Goal: Use online tool/utility: Utilize a website feature to perform a specific function

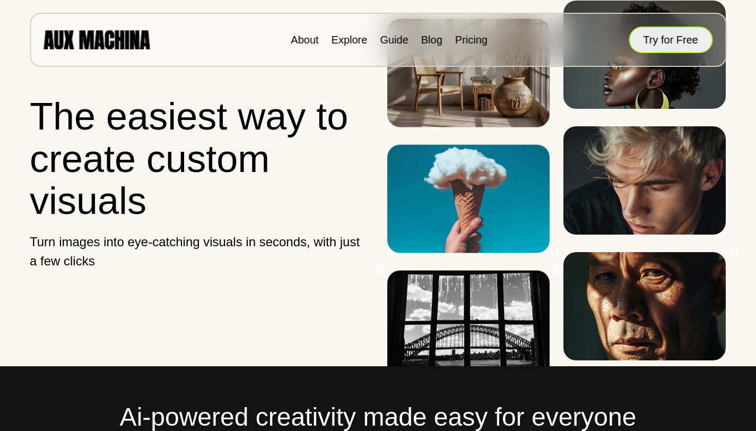
click at [655, 48] on button "Try for Free" at bounding box center [670, 40] width 84 height 27
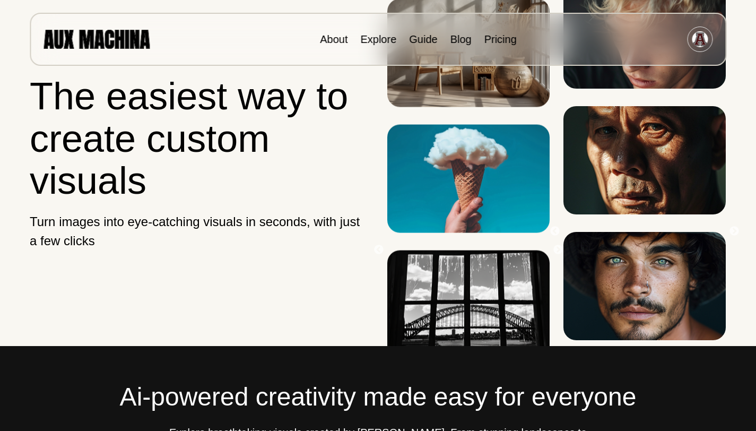
scroll to position [24, 0]
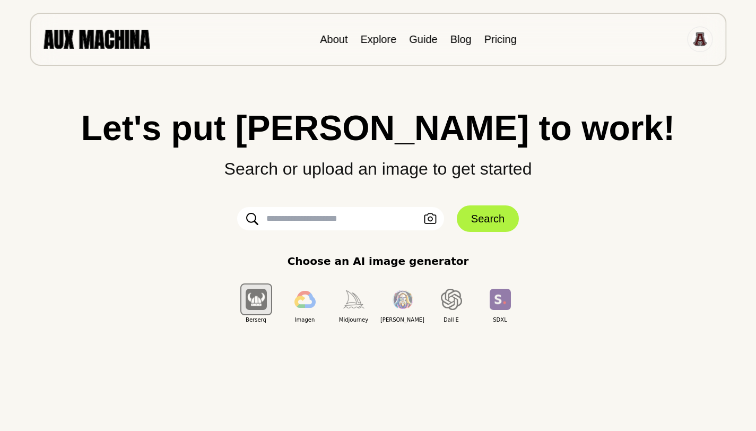
click at [340, 221] on input "text" at bounding box center [340, 218] width 207 height 23
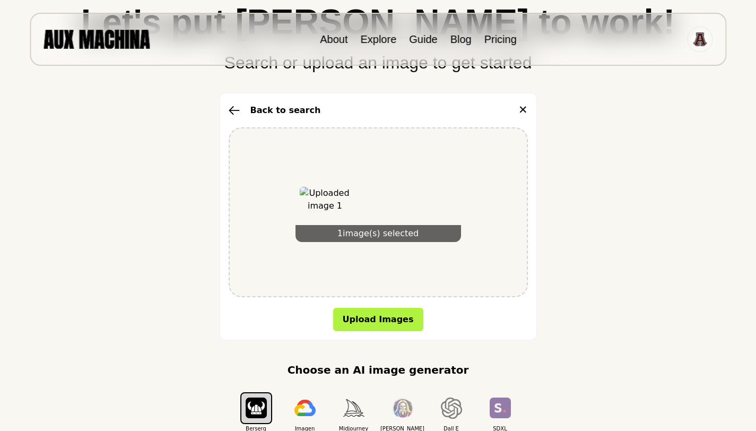
scroll to position [130, 0]
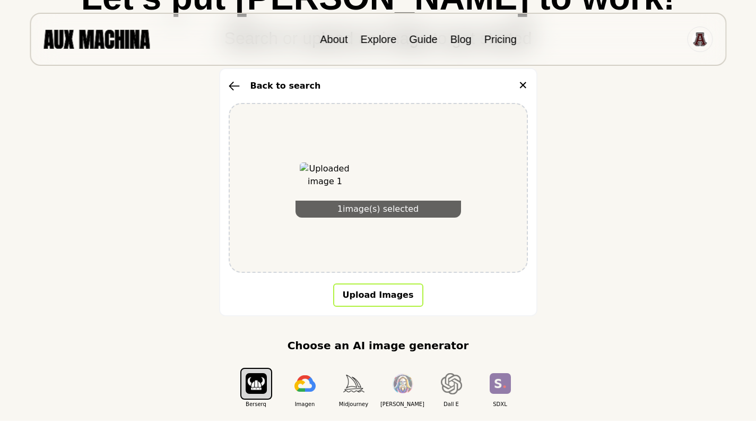
click at [396, 298] on button "Upload Images" at bounding box center [378, 294] width 90 height 23
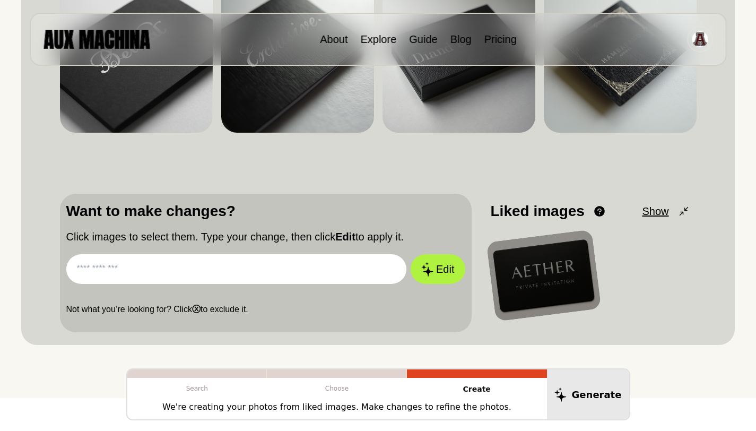
scroll to position [241, 0]
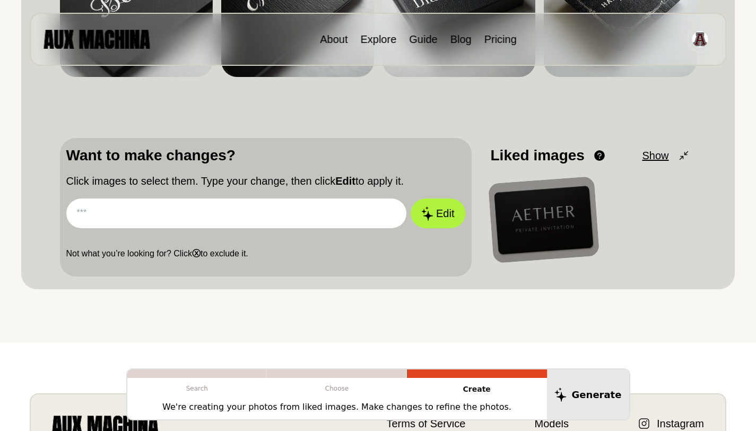
click at [283, 217] on input "text" at bounding box center [236, 213] width 340 height 30
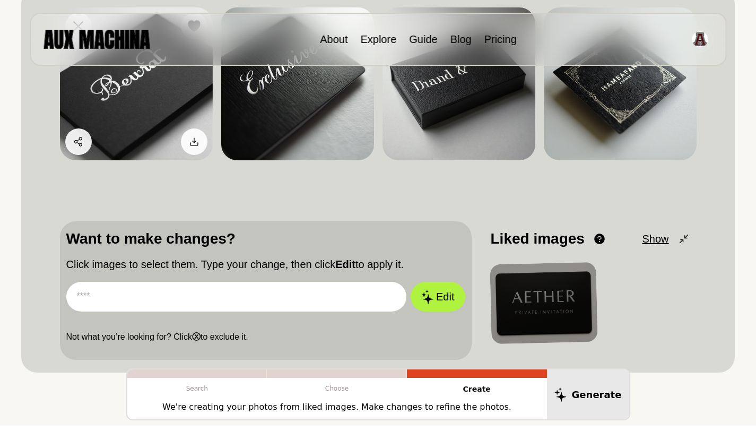
scroll to position [164, 0]
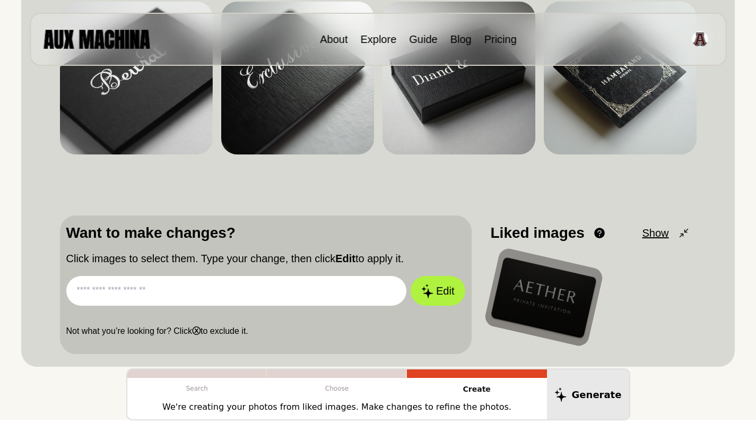
click at [539, 287] on div at bounding box center [542, 297] width 121 height 101
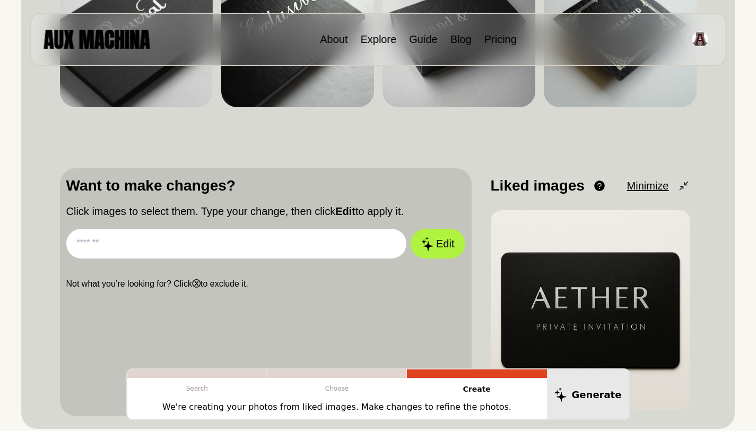
scroll to position [232, 0]
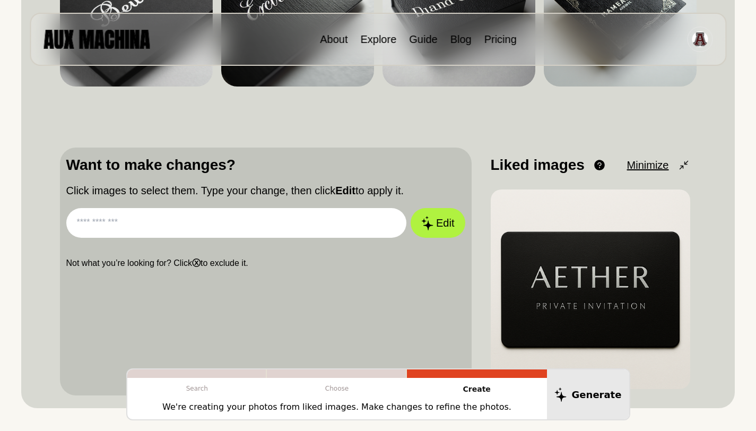
click at [328, 210] on input "text" at bounding box center [236, 223] width 340 height 30
click at [410, 208] on button "Edit" at bounding box center [437, 223] width 54 height 30
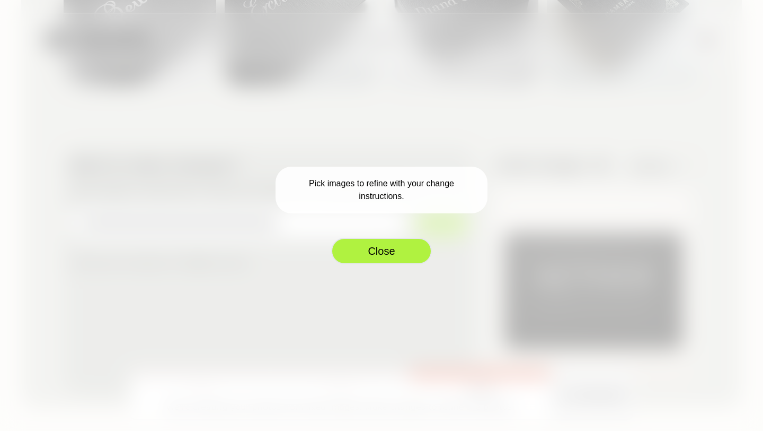
click at [395, 251] on button "Close" at bounding box center [381, 251] width 101 height 27
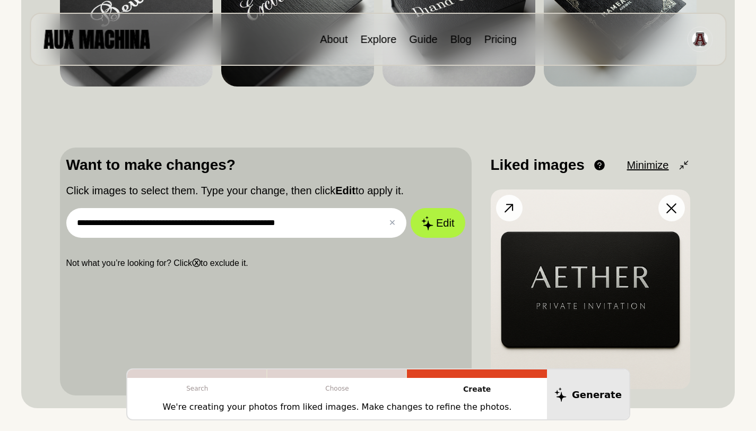
click at [579, 289] on img at bounding box center [589, 288] width 199 height 199
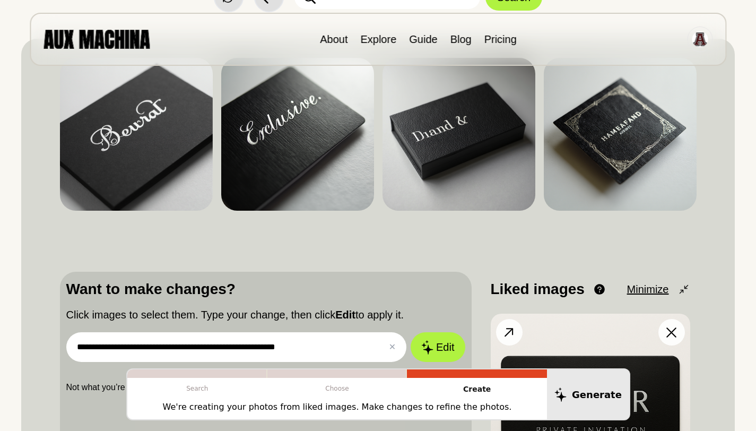
scroll to position [0, 0]
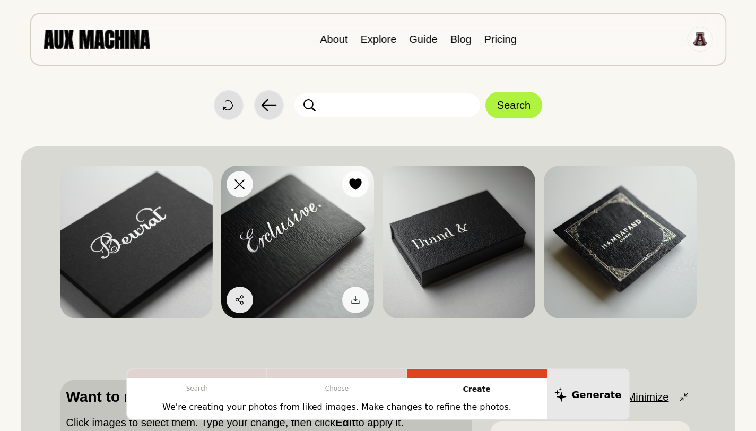
click at [348, 248] on img at bounding box center [297, 241] width 153 height 153
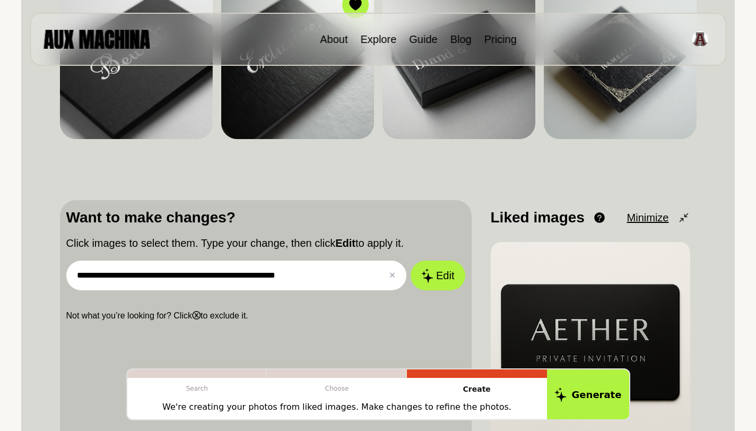
scroll to position [190, 0]
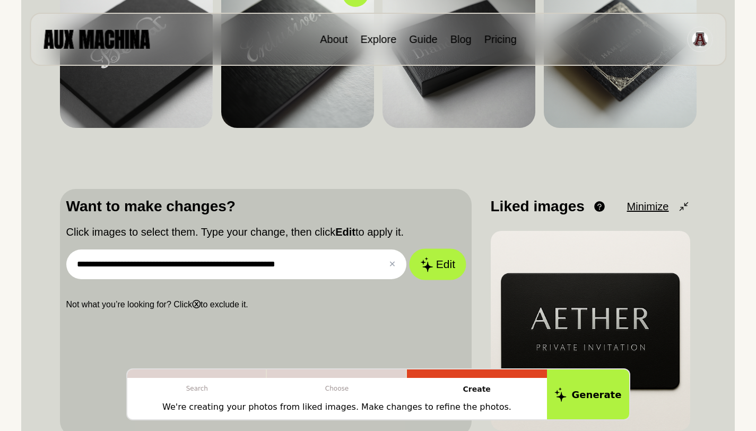
click at [424, 256] on button "Edit" at bounding box center [437, 264] width 57 height 31
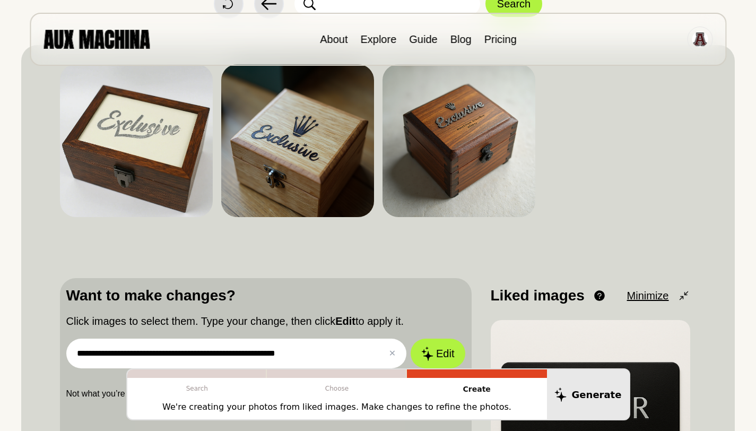
scroll to position [110, 0]
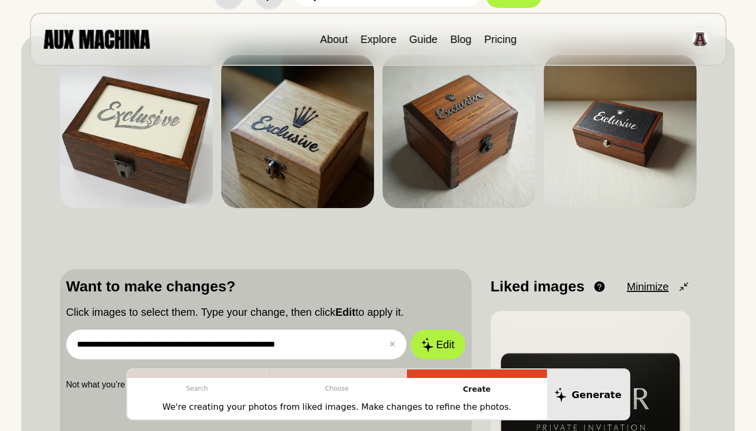
click at [327, 343] on input "**********" at bounding box center [236, 344] width 340 height 30
drag, startPoint x: 327, startPoint y: 343, endPoint x: 94, endPoint y: 326, distance: 233.4
click at [94, 326] on div "**********" at bounding box center [265, 333] width 399 height 116
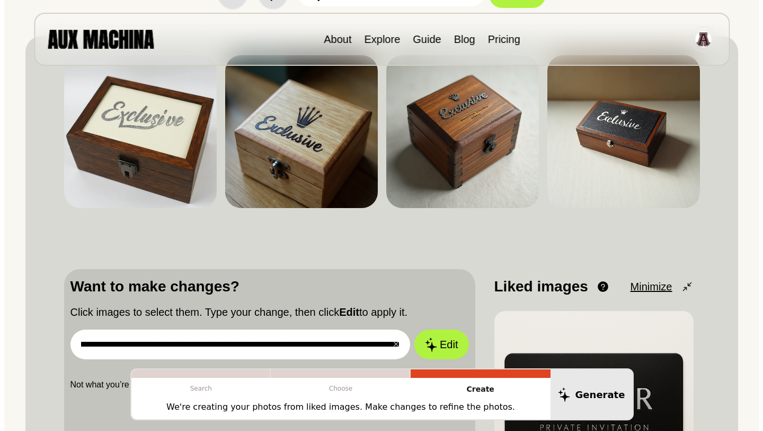
scroll to position [0, 80]
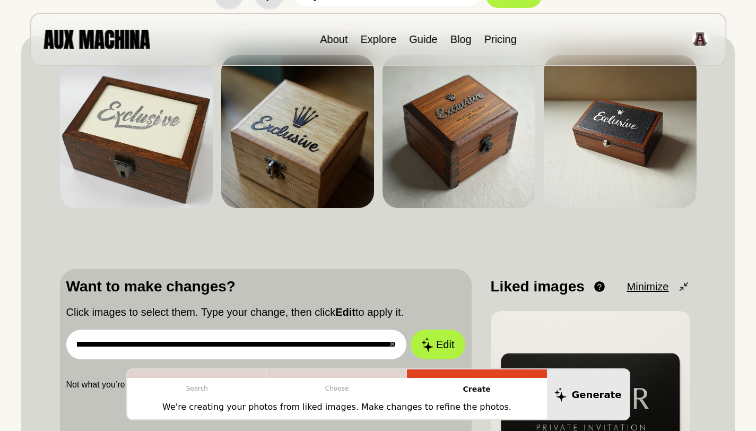
type input "**********"
click at [410, 329] on button "Edit" at bounding box center [437, 344] width 54 height 30
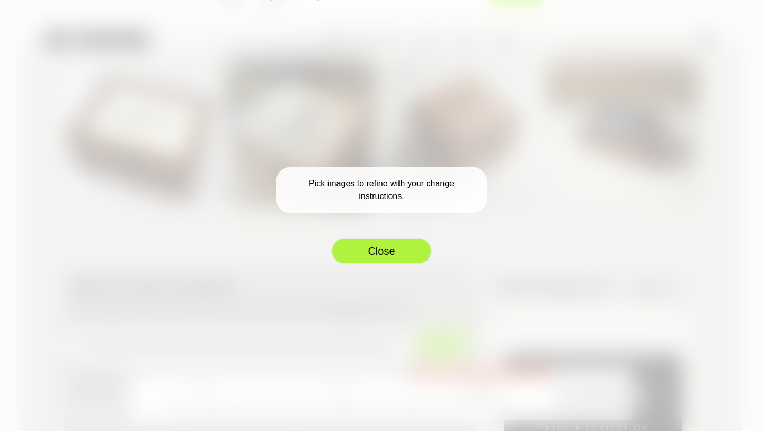
click at [381, 252] on button "Close" at bounding box center [381, 251] width 101 height 27
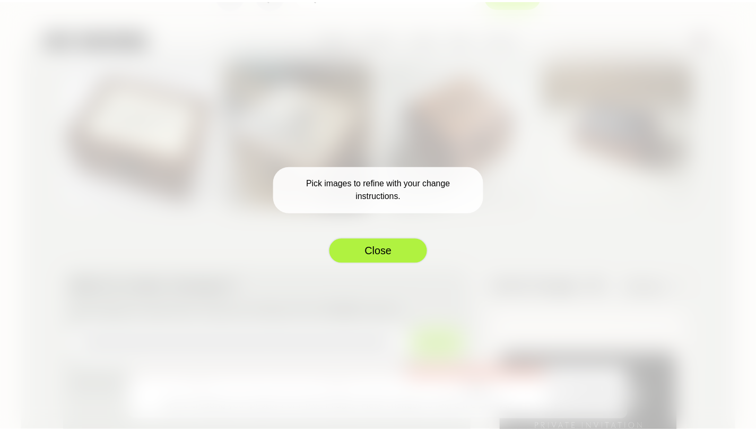
scroll to position [0, 0]
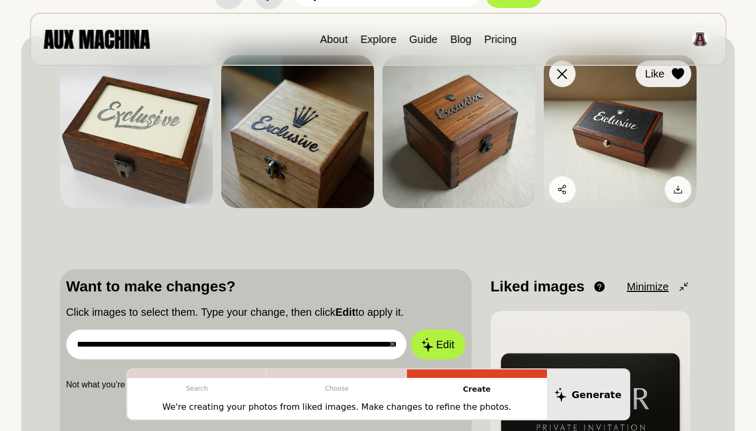
click at [676, 79] on icon at bounding box center [677, 74] width 13 height 12
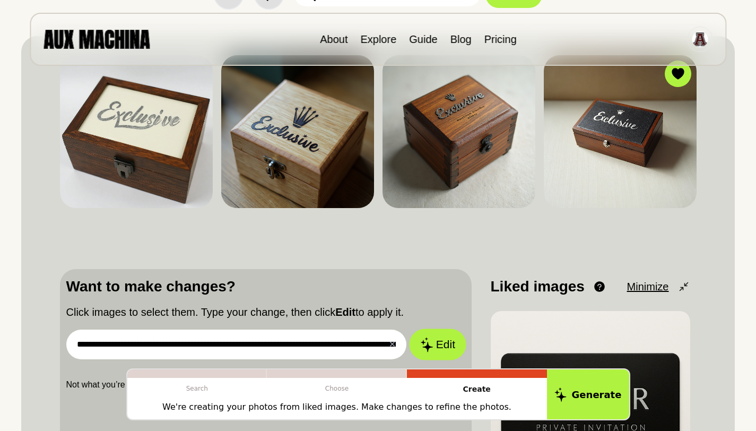
click at [449, 344] on button "Edit" at bounding box center [437, 344] width 57 height 31
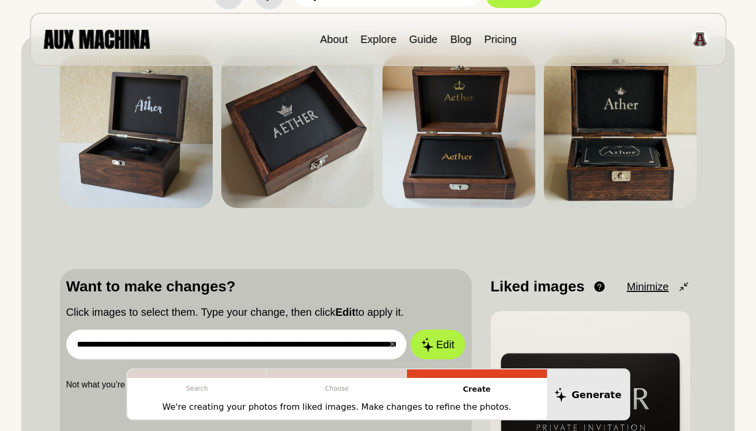
click at [298, 342] on input "**********" at bounding box center [236, 344] width 340 height 30
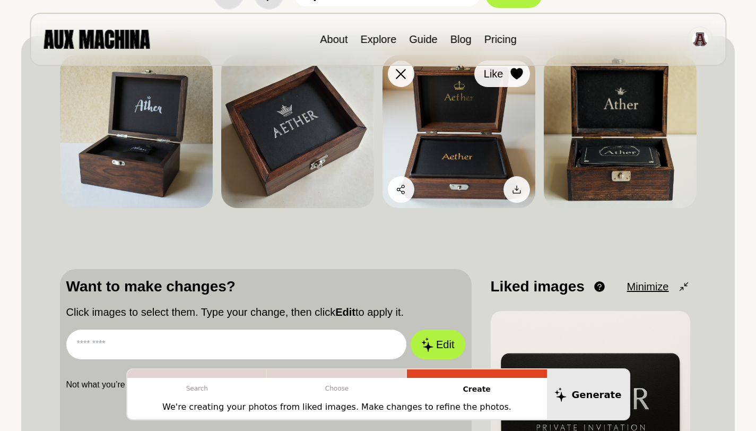
click at [519, 84] on button "Like" at bounding box center [502, 73] width 56 height 27
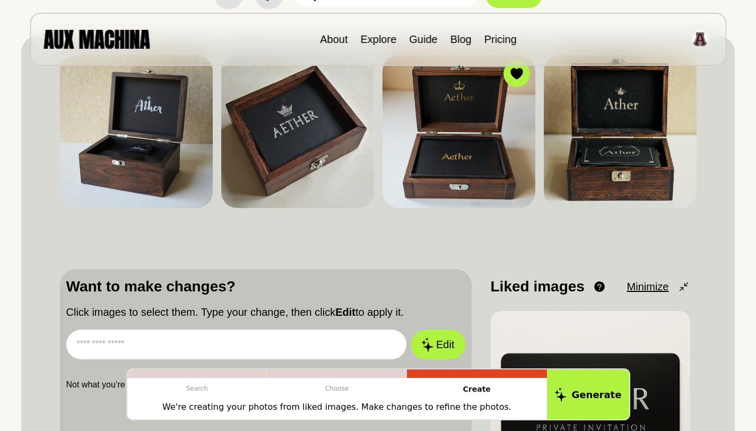
click at [219, 345] on input "text" at bounding box center [236, 344] width 340 height 30
type input "*"
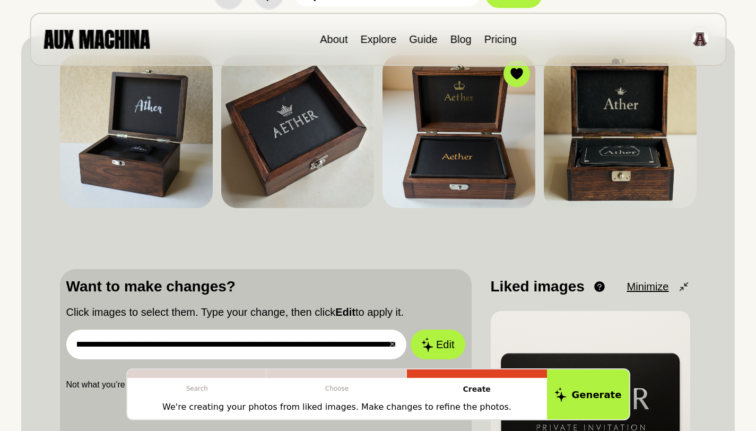
scroll to position [0, 100]
click at [410, 329] on button "Edit" at bounding box center [437, 344] width 54 height 30
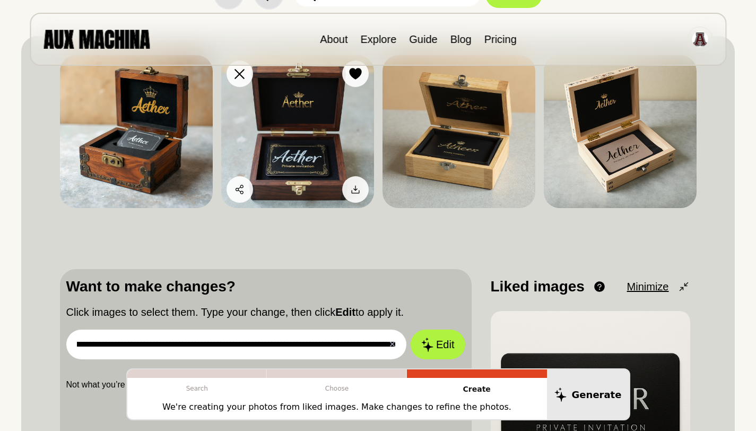
scroll to position [0, 0]
click at [304, 139] on img at bounding box center [297, 131] width 153 height 153
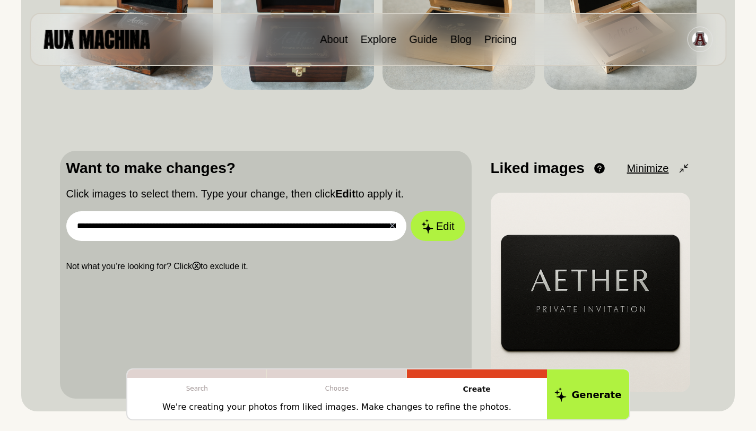
scroll to position [210, 0]
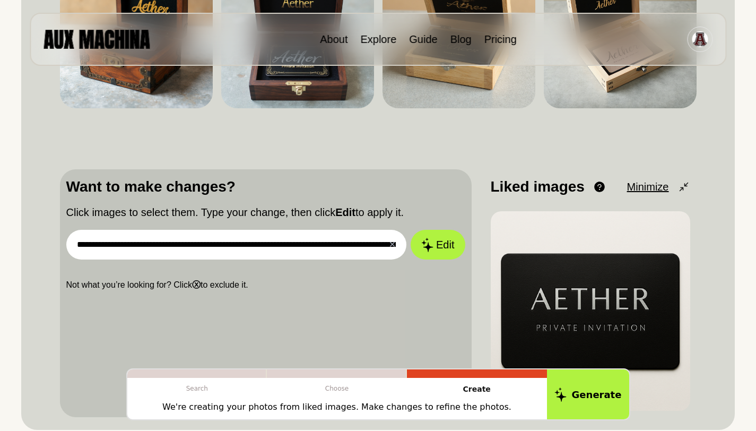
drag, startPoint x: 343, startPoint y: 243, endPoint x: 82, endPoint y: 245, distance: 261.4
click at [82, 247] on input "**********" at bounding box center [236, 245] width 340 height 30
drag, startPoint x: 243, startPoint y: 239, endPoint x: 63, endPoint y: 242, distance: 180.8
click at [63, 242] on div "**********" at bounding box center [265, 293] width 411 height 248
type input "*"
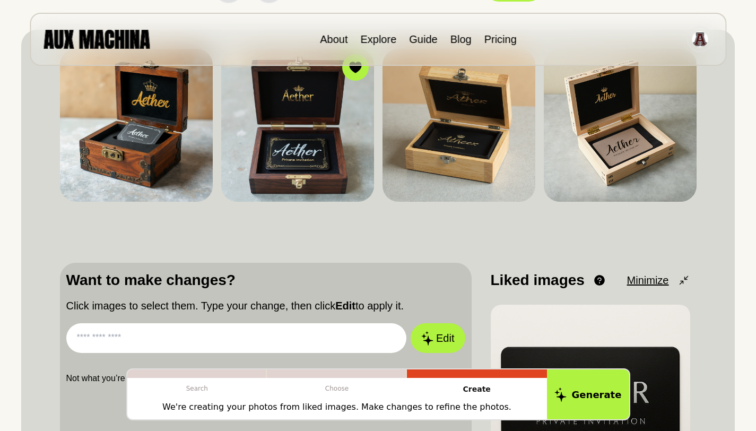
scroll to position [116, 0]
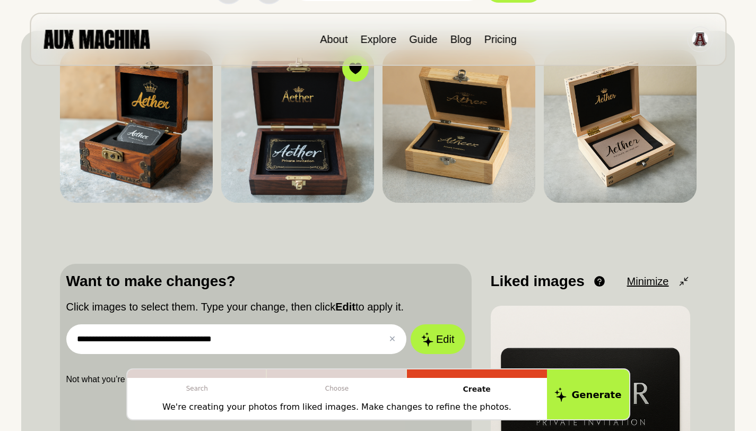
type input "**********"
click at [410, 324] on button "Edit" at bounding box center [437, 339] width 54 height 30
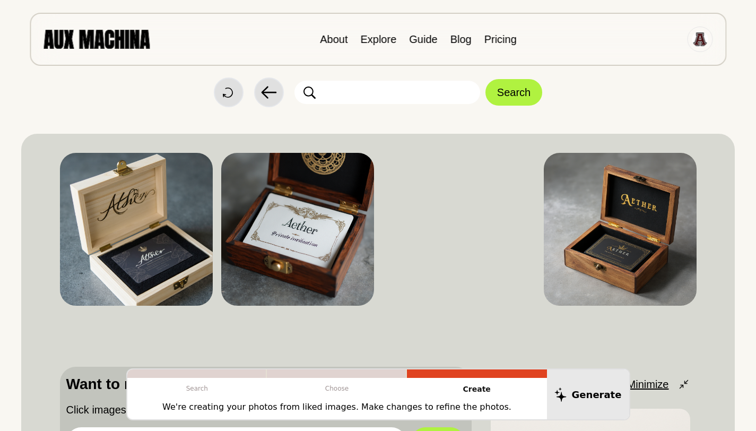
scroll to position [0, 0]
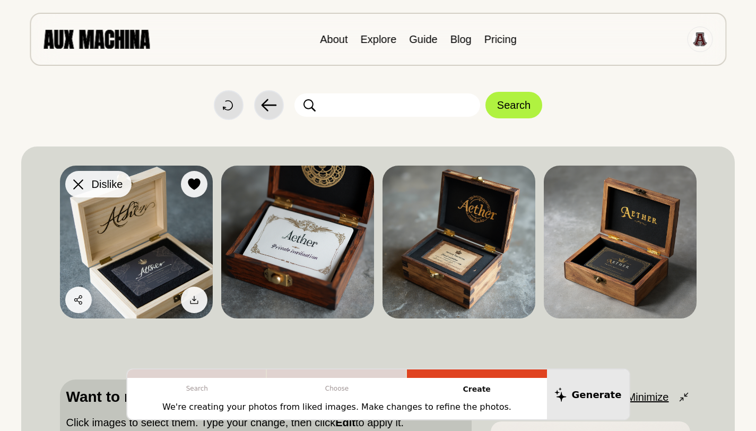
click at [75, 187] on icon at bounding box center [78, 184] width 10 height 10
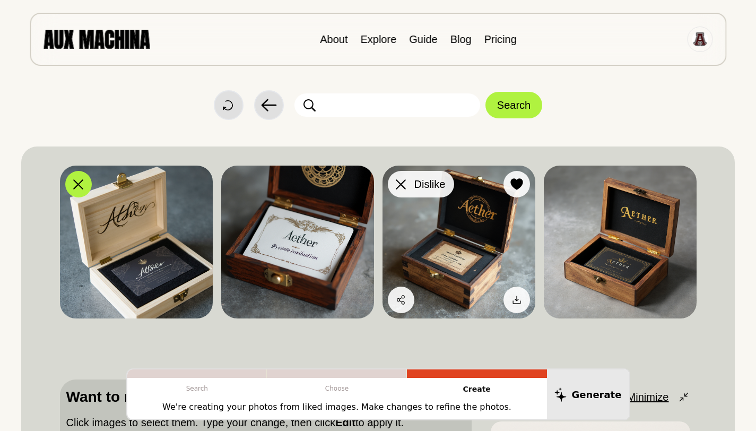
click at [401, 185] on icon at bounding box center [401, 184] width 10 height 10
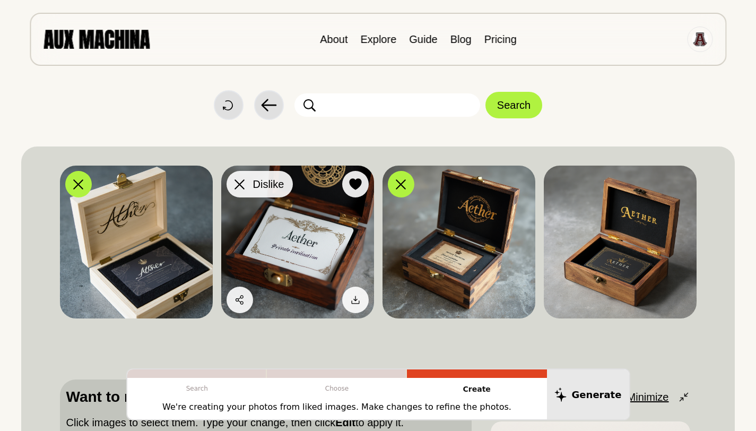
click at [240, 185] on icon at bounding box center [239, 184] width 10 height 10
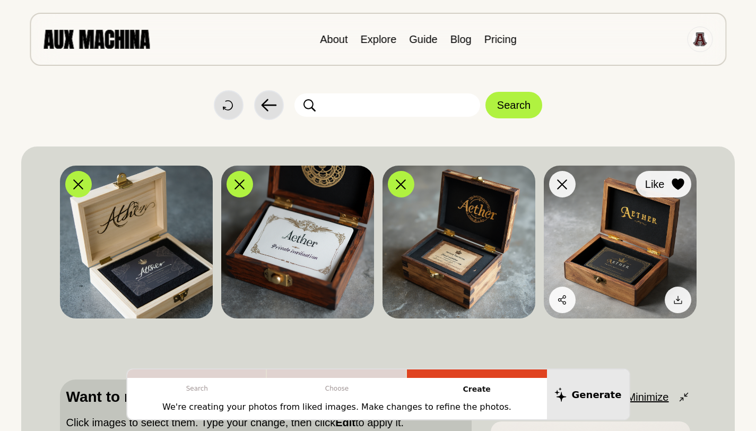
click at [674, 174] on button "Like" at bounding box center [663, 184] width 56 height 27
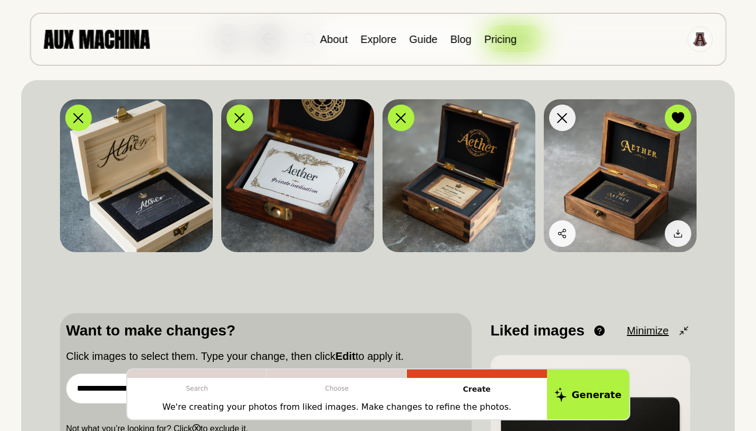
scroll to position [110, 0]
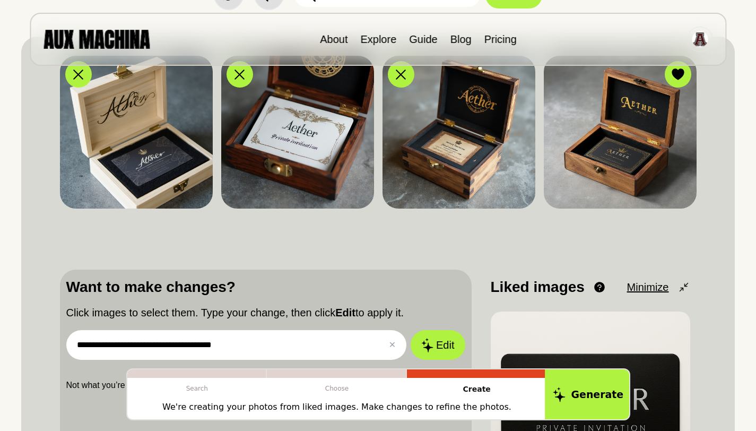
click at [589, 390] on button "Generate" at bounding box center [587, 394] width 86 height 52
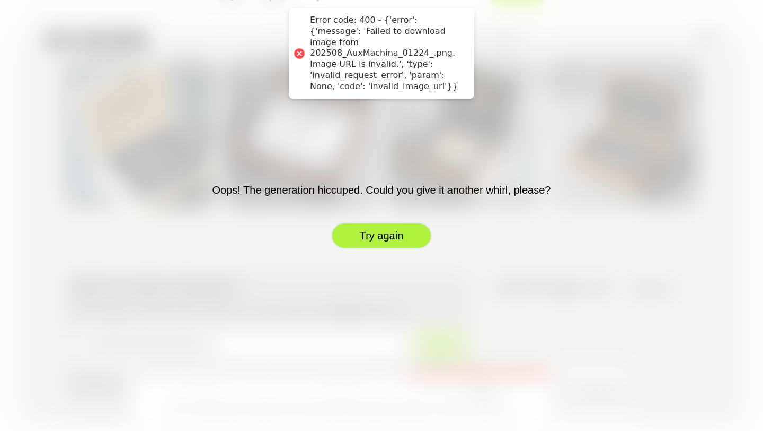
click at [385, 236] on button "Try again" at bounding box center [381, 235] width 101 height 27
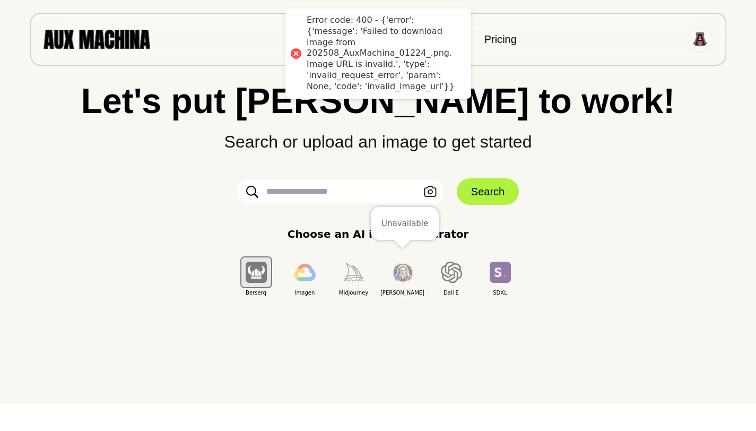
scroll to position [0, 0]
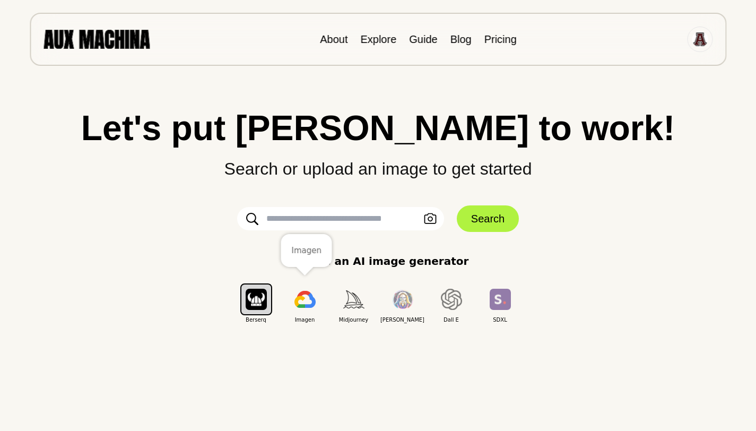
click at [301, 296] on img "button" at bounding box center [304, 299] width 21 height 17
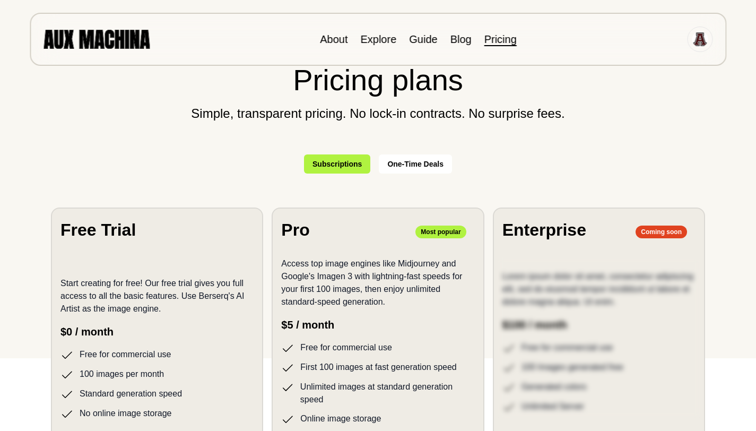
scroll to position [30, 0]
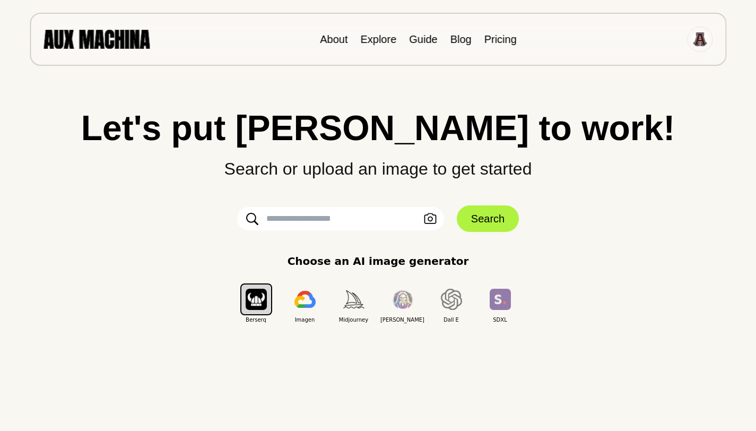
click at [340, 215] on input "text" at bounding box center [340, 218] width 207 height 23
paste input "**********"
type input "**********"
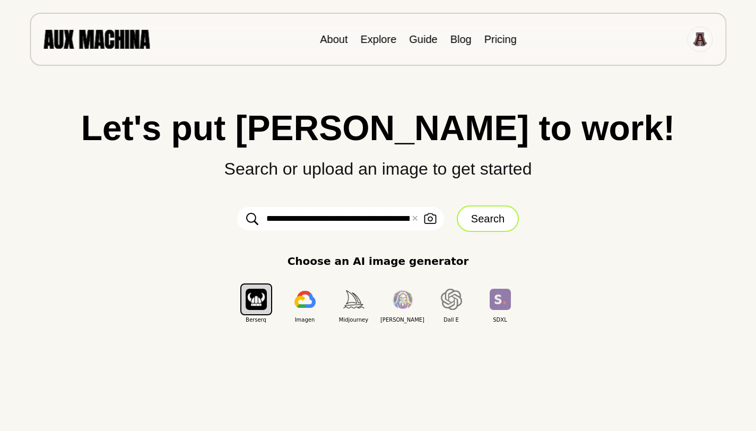
click at [473, 217] on button "Search" at bounding box center [487, 218] width 62 height 27
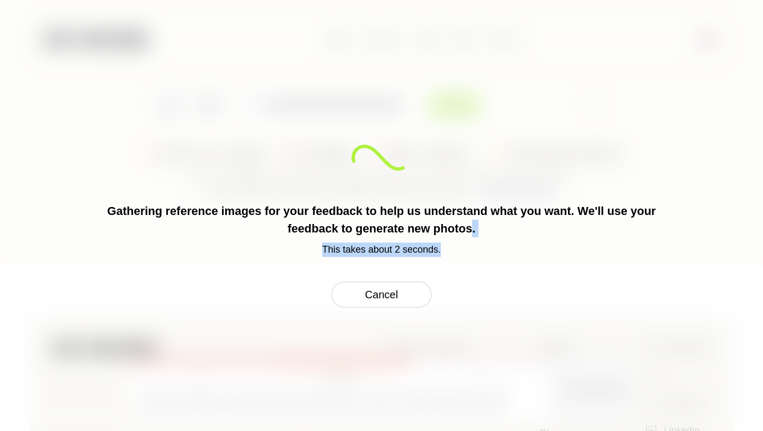
drag, startPoint x: 473, startPoint y: 227, endPoint x: 456, endPoint y: 271, distance: 46.7
click at [457, 270] on div "Gathering reference images for your feedback to help us understand what you wan…" at bounding box center [381, 216] width 555 height 184
click at [466, 266] on div "Gathering reference images for your feedback to help us understand what you wan…" at bounding box center [381, 216] width 555 height 184
click at [467, 272] on div "Gathering reference images for your feedback to help us understand what you wan…" at bounding box center [381, 216] width 555 height 184
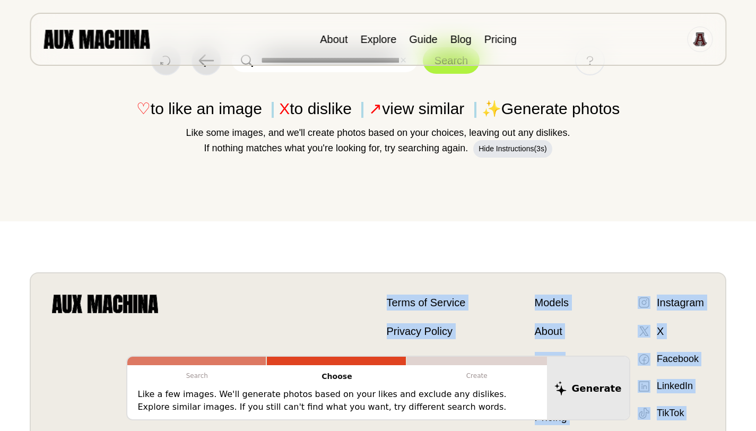
drag, startPoint x: 467, startPoint y: 272, endPoint x: 463, endPoint y: 294, distance: 22.6
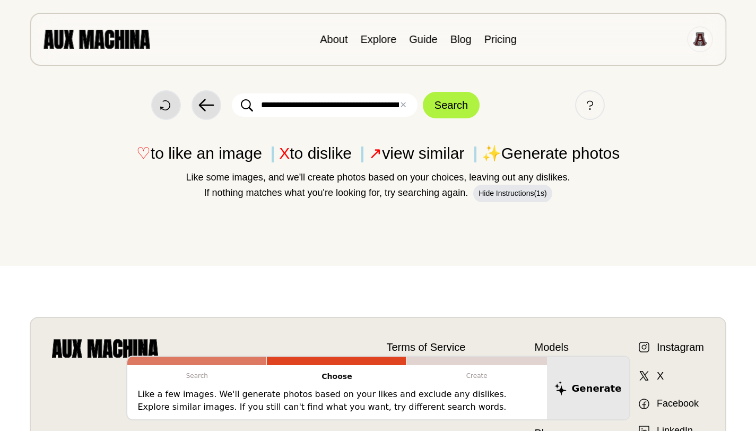
click at [421, 260] on div "Start Over Back ✕ Clear Search Help ♡ to like an image X to dislike ↗ view simi…" at bounding box center [377, 133] width 713 height 266
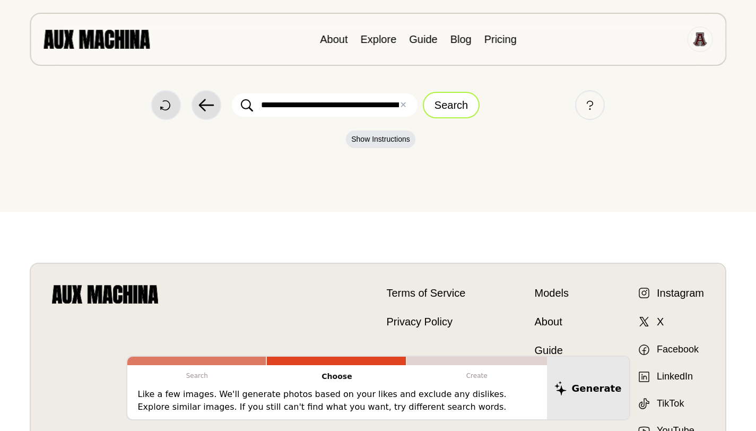
click at [447, 110] on button "Search" at bounding box center [451, 105] width 57 height 27
click at [440, 107] on button "Search" at bounding box center [451, 105] width 57 height 27
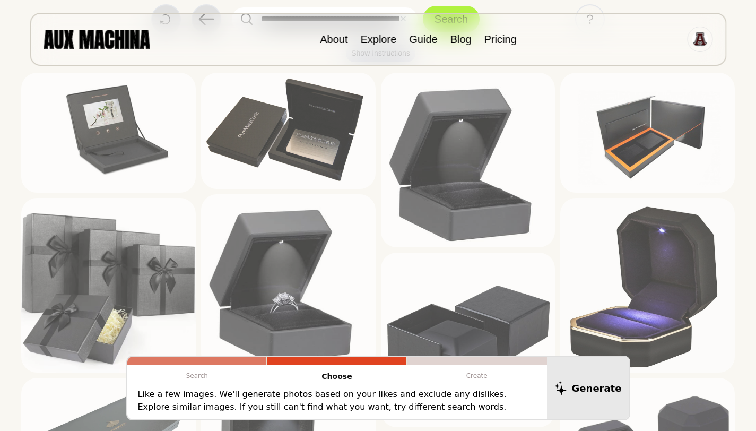
scroll to position [88, 0]
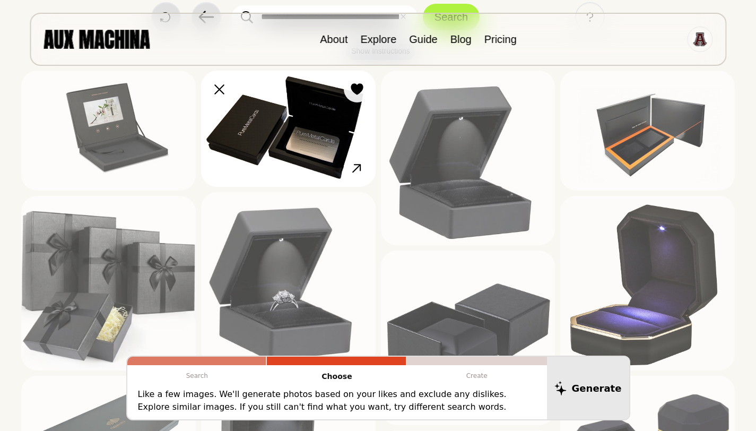
click at [326, 134] on img at bounding box center [288, 129] width 174 height 116
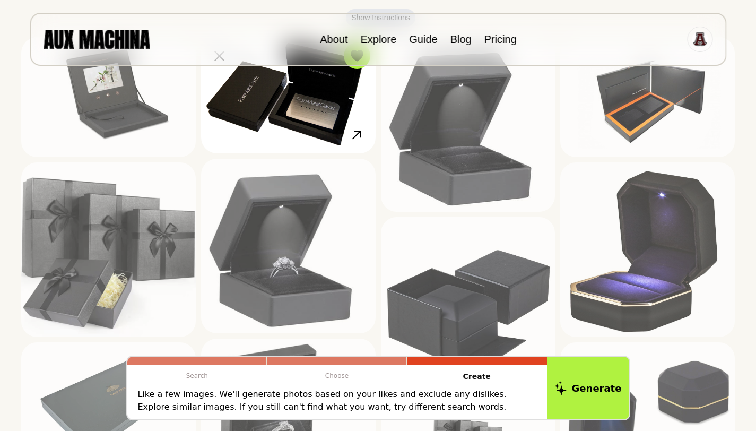
scroll to position [151, 0]
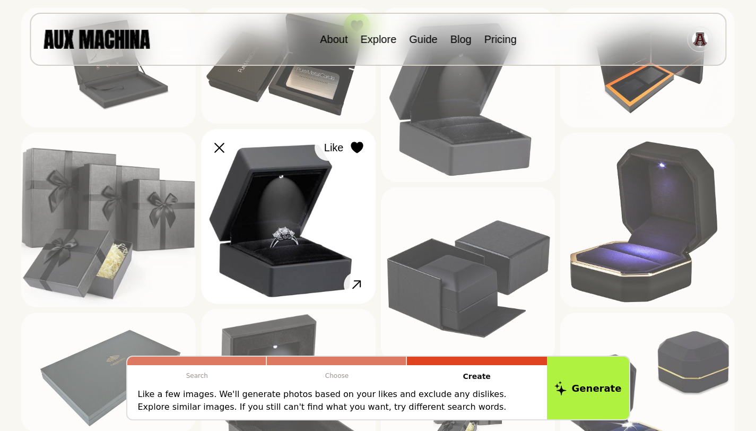
click at [357, 150] on icon at bounding box center [356, 148] width 12 height 12
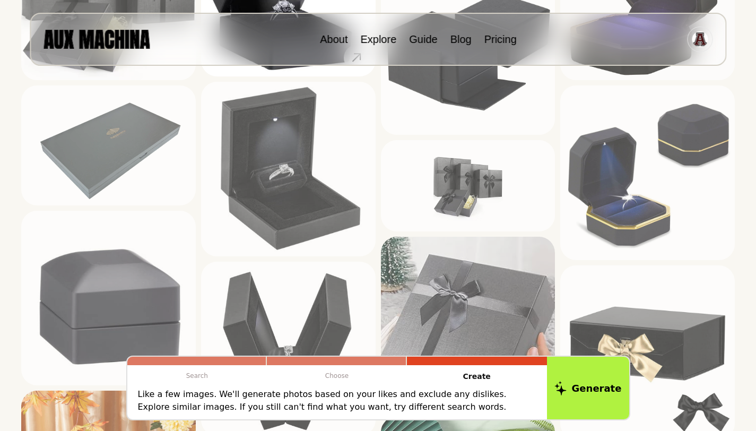
scroll to position [382, 0]
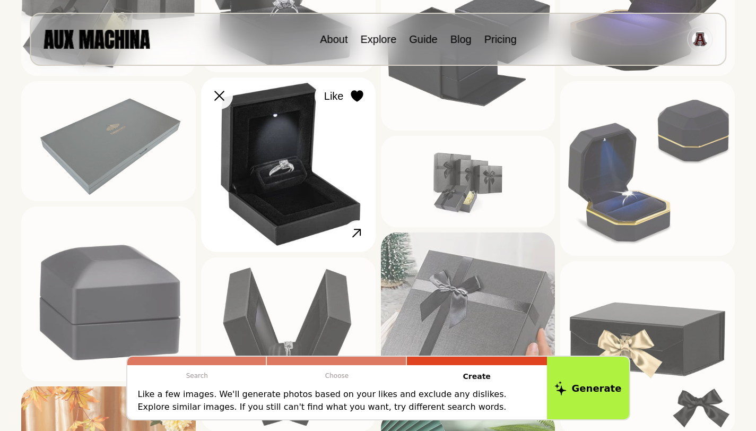
click at [353, 93] on icon at bounding box center [356, 96] width 12 height 12
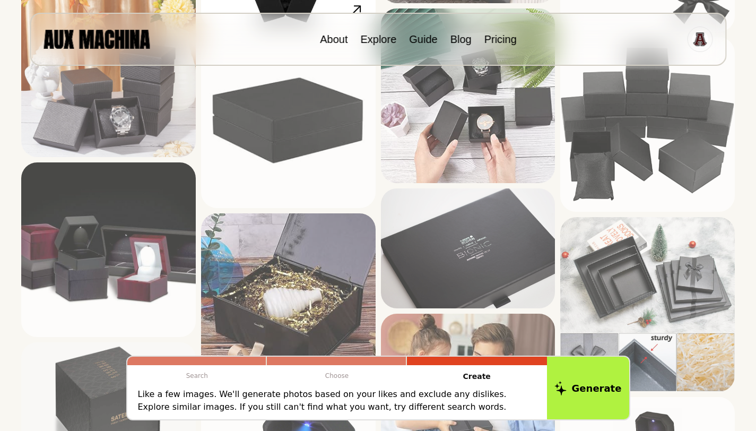
scroll to position [771, 0]
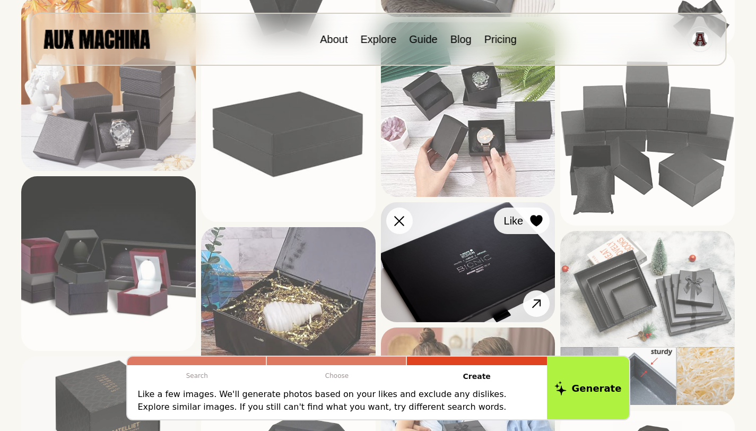
click at [537, 214] on div at bounding box center [536, 221] width 16 height 16
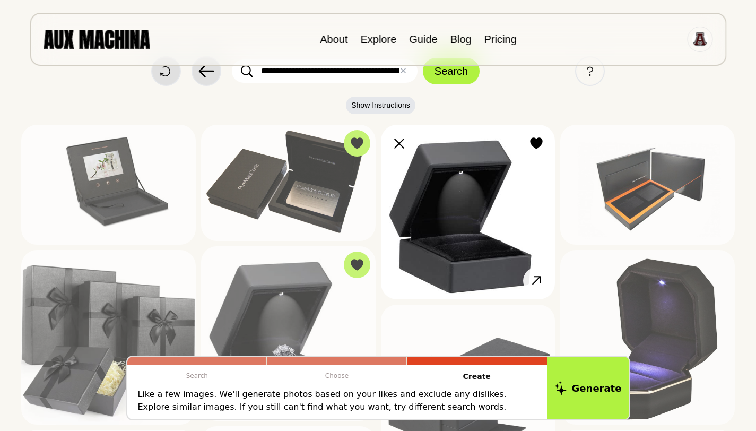
scroll to position [24, 0]
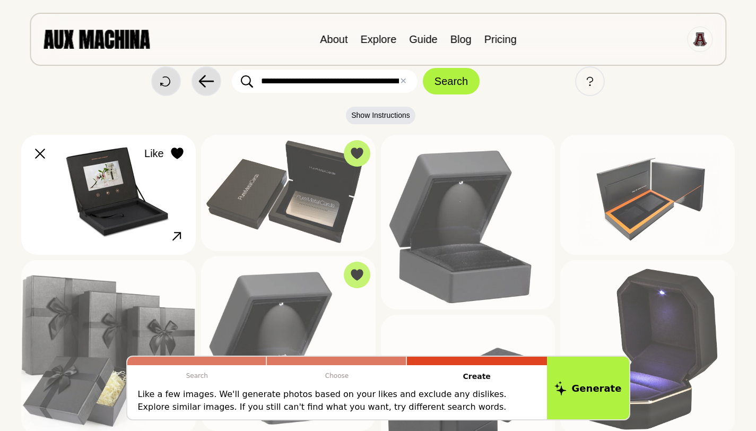
click at [164, 155] on button "Like" at bounding box center [163, 153] width 56 height 27
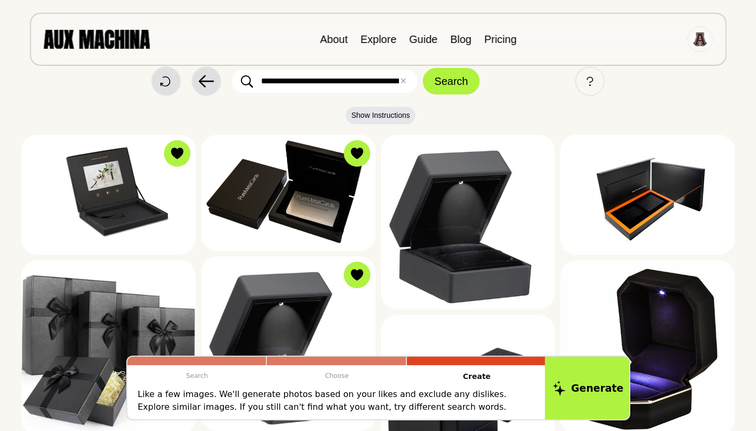
click at [562, 385] on icon at bounding box center [558, 387] width 13 height 15
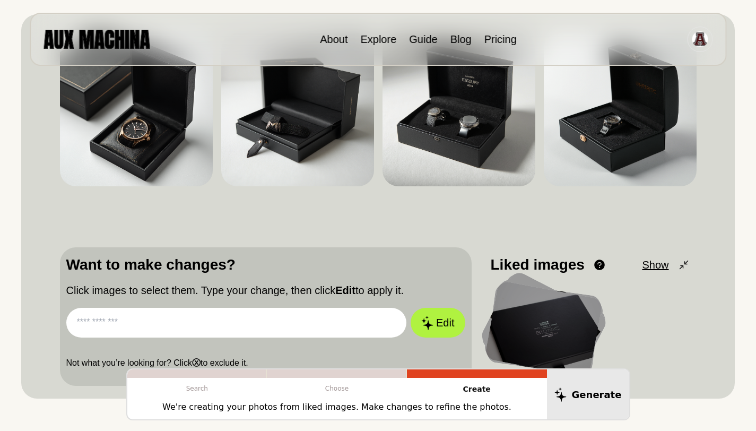
scroll to position [100, 0]
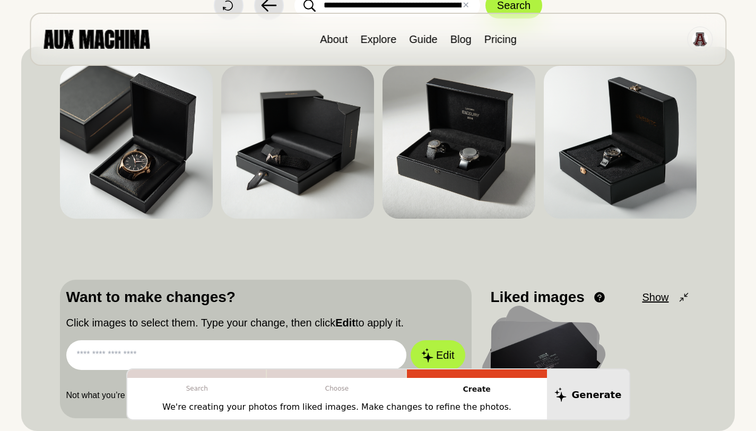
click at [190, 344] on input "text" at bounding box center [236, 355] width 340 height 30
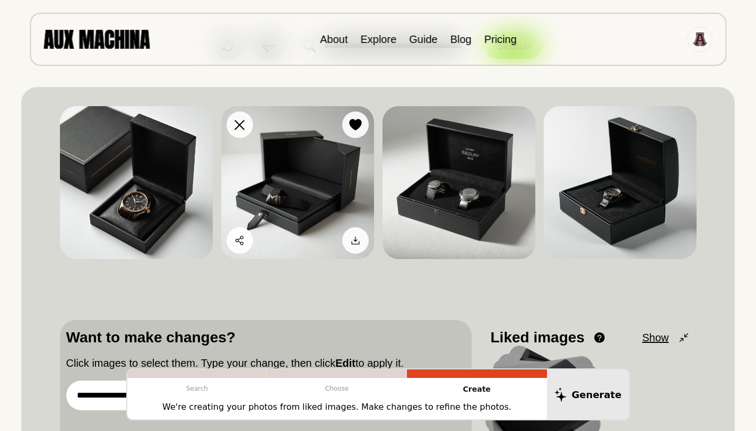
scroll to position [0, 0]
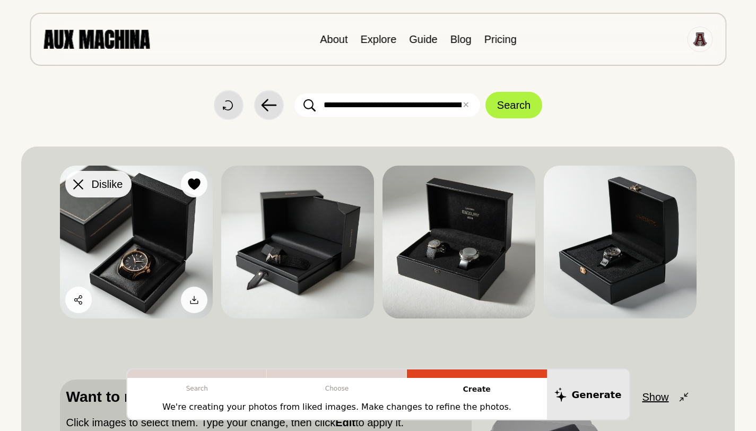
click at [86, 181] on button "Dislike" at bounding box center [98, 184] width 66 height 27
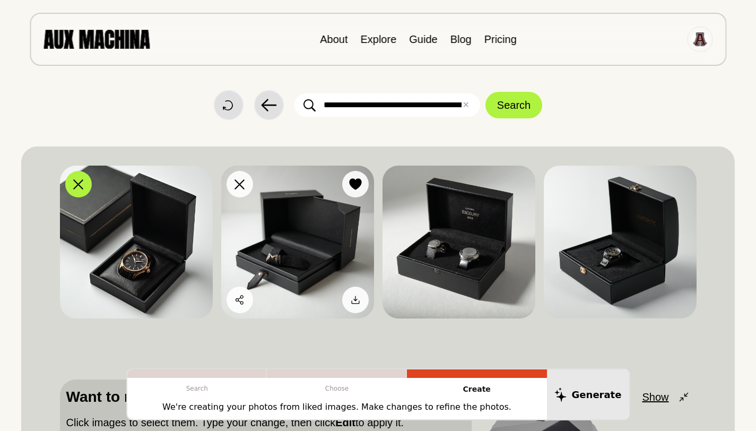
click at [277, 187] on img at bounding box center [297, 241] width 153 height 153
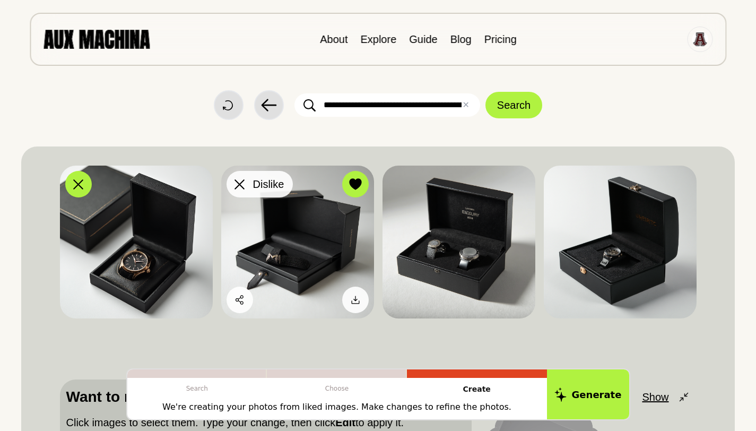
click at [243, 186] on icon at bounding box center [239, 184] width 10 height 10
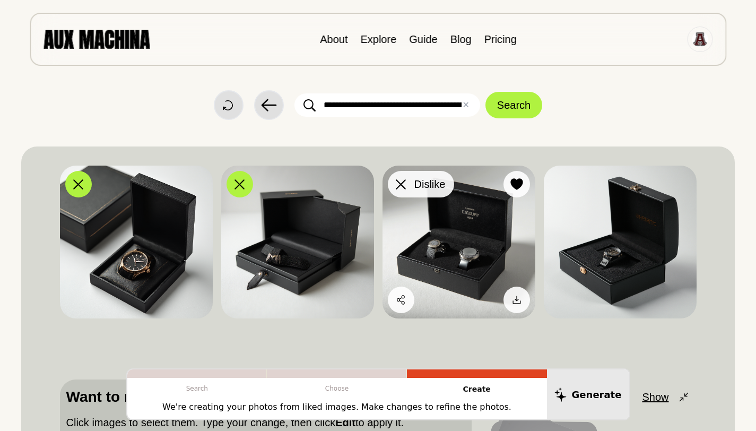
click at [420, 186] on span "Dislike" at bounding box center [429, 184] width 31 height 16
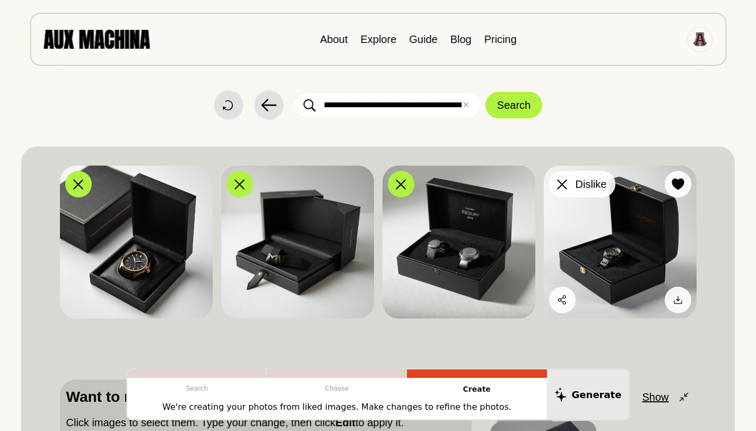
click at [565, 182] on icon at bounding box center [562, 184] width 10 height 10
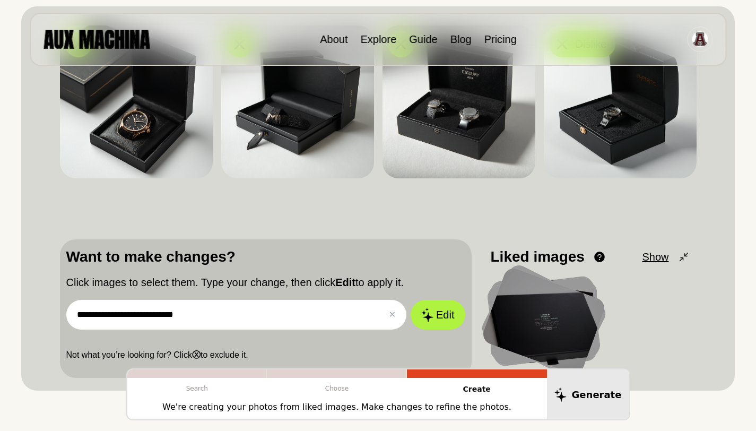
scroll to position [178, 0]
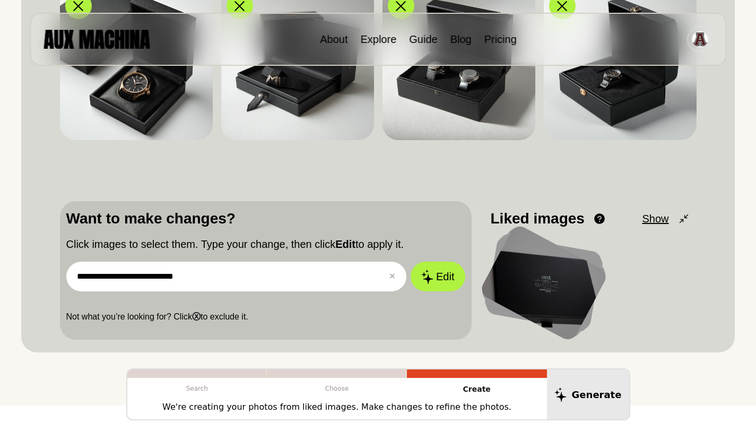
click at [294, 273] on input "**********" at bounding box center [236, 276] width 340 height 30
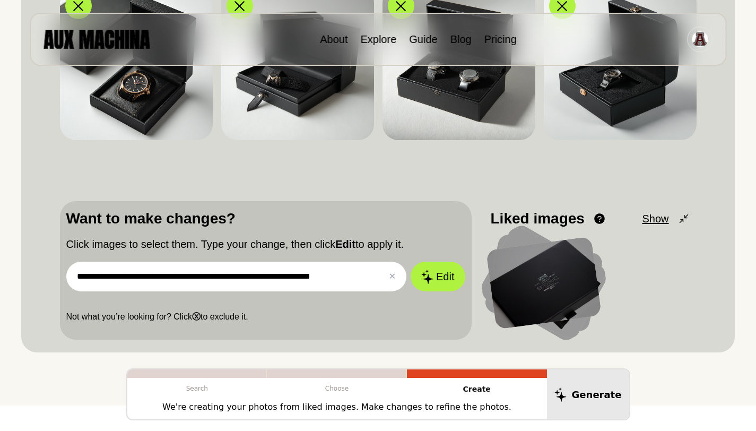
type input "**********"
click at [410, 261] on button "Edit" at bounding box center [437, 276] width 54 height 30
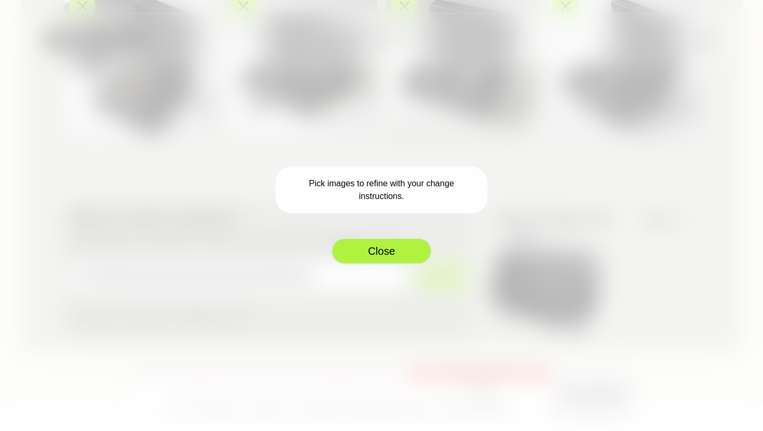
click at [389, 258] on button "Close" at bounding box center [381, 251] width 101 height 27
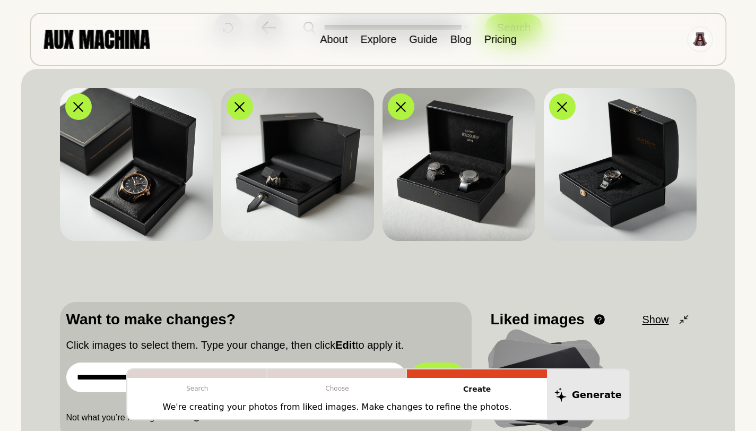
scroll to position [75, 0]
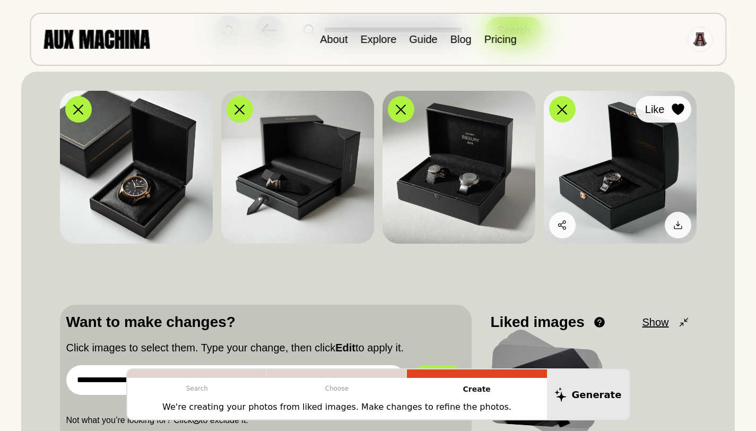
click at [676, 108] on icon at bounding box center [677, 109] width 12 height 12
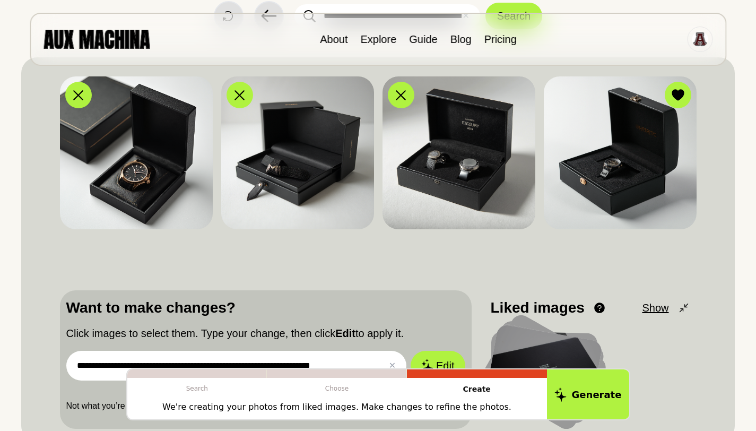
scroll to position [90, 0]
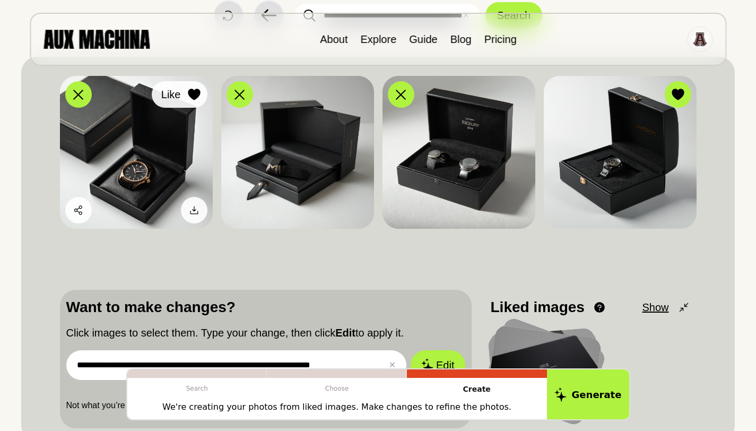
click at [185, 84] on button "Like" at bounding box center [180, 94] width 56 height 27
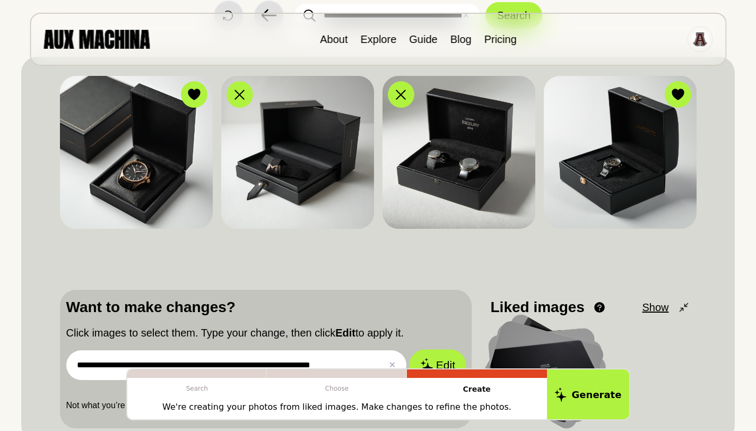
click at [427, 354] on button "Edit" at bounding box center [437, 364] width 57 height 31
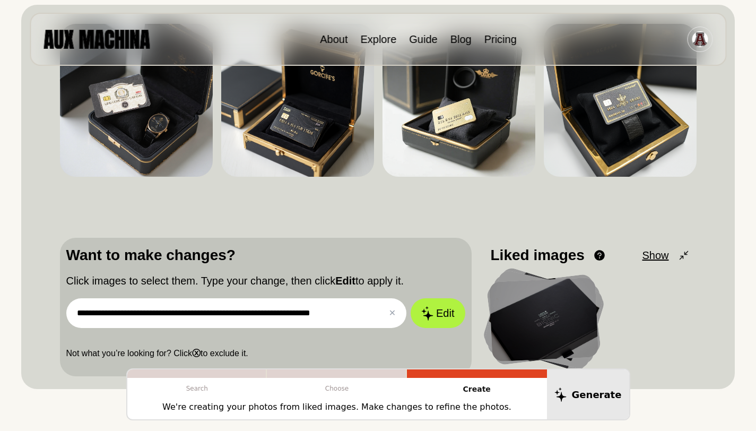
scroll to position [163, 0]
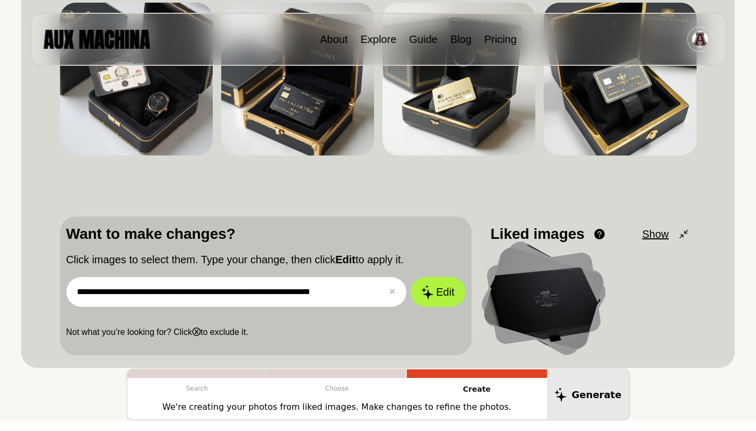
drag, startPoint x: 342, startPoint y: 293, endPoint x: 81, endPoint y: 285, distance: 262.0
click at [81, 285] on input "**********" at bounding box center [236, 292] width 340 height 30
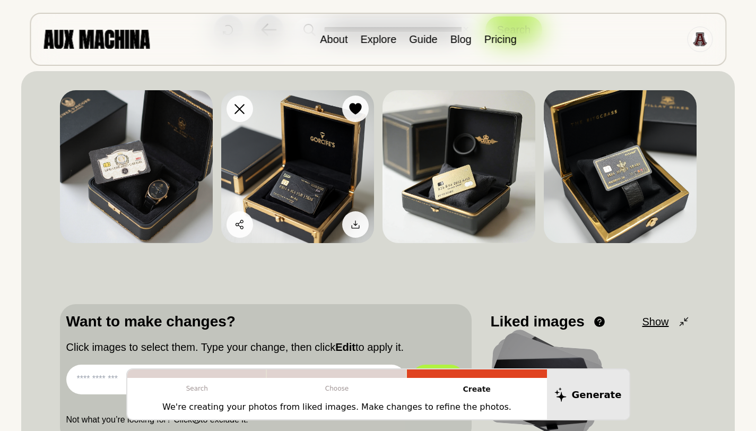
scroll to position [64, 0]
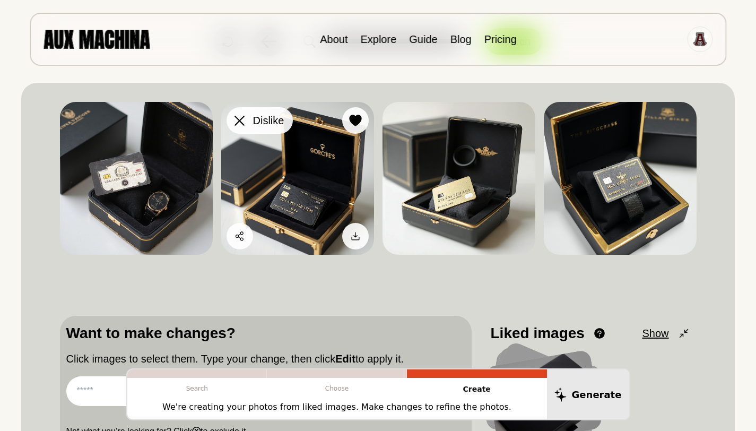
click at [244, 113] on div at bounding box center [240, 120] width 16 height 16
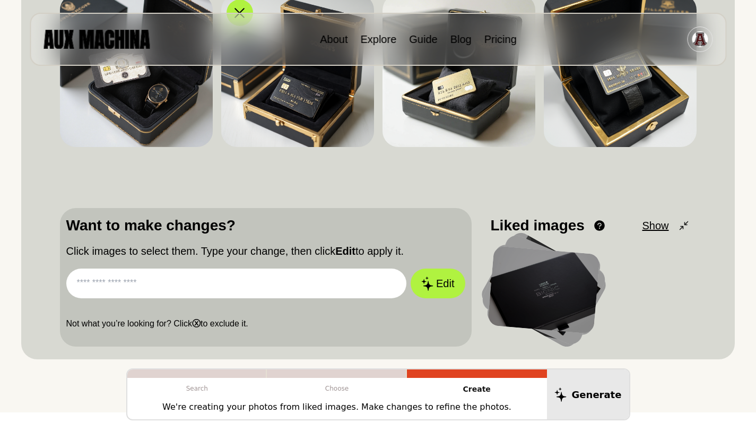
scroll to position [178, 0]
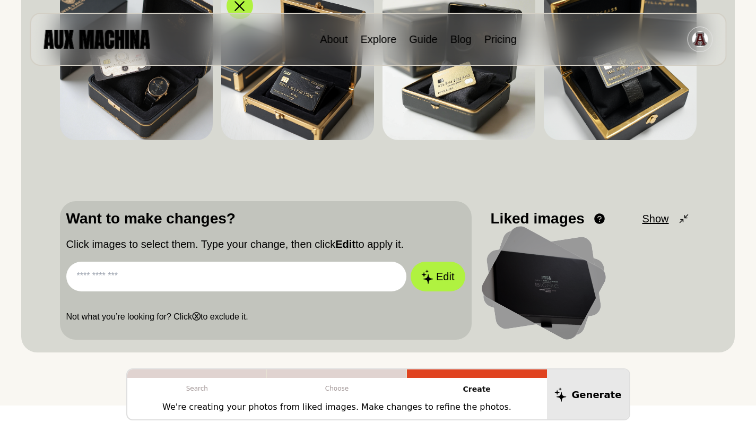
click at [303, 268] on input "text" at bounding box center [236, 276] width 340 height 30
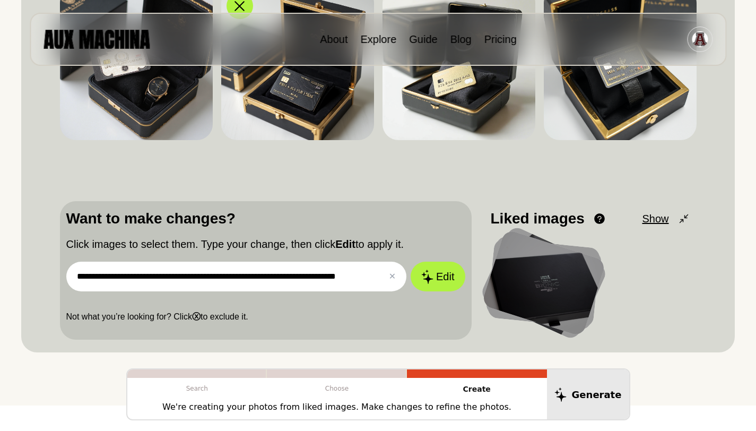
type input "**********"
click at [410, 261] on button "Edit" at bounding box center [437, 276] width 54 height 30
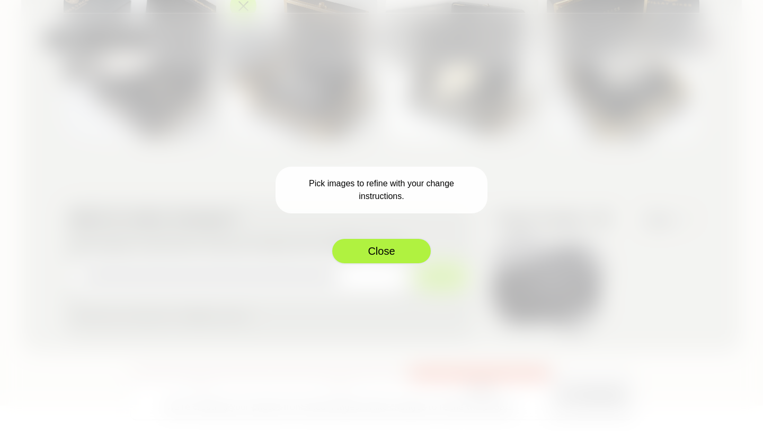
click at [386, 240] on button "Close" at bounding box center [381, 251] width 101 height 27
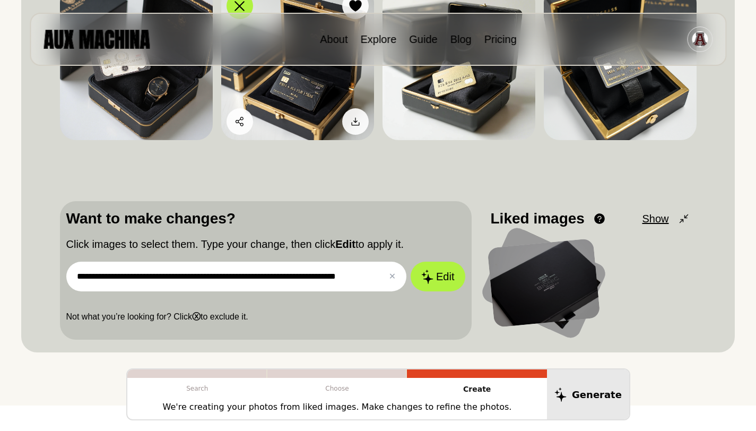
click at [305, 136] on img at bounding box center [297, 63] width 153 height 153
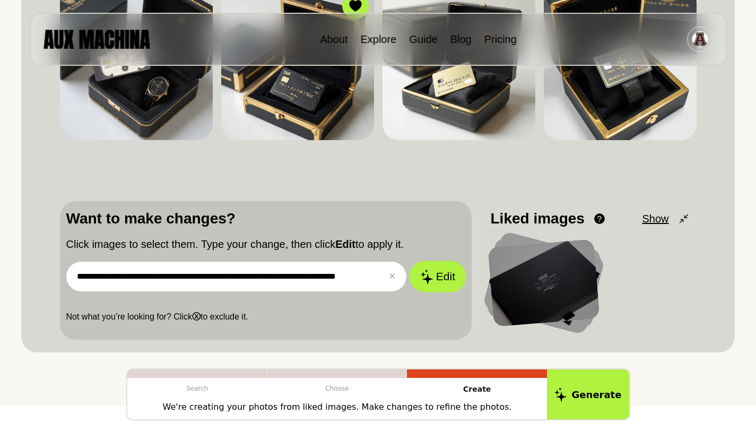
click at [446, 284] on button "Edit" at bounding box center [437, 276] width 57 height 31
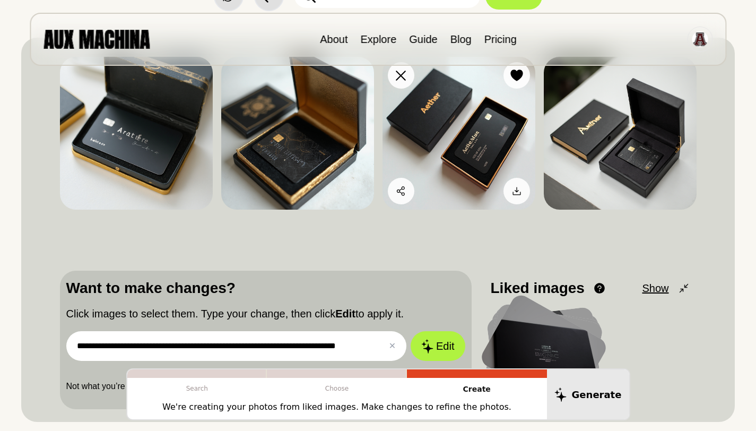
scroll to position [110, 0]
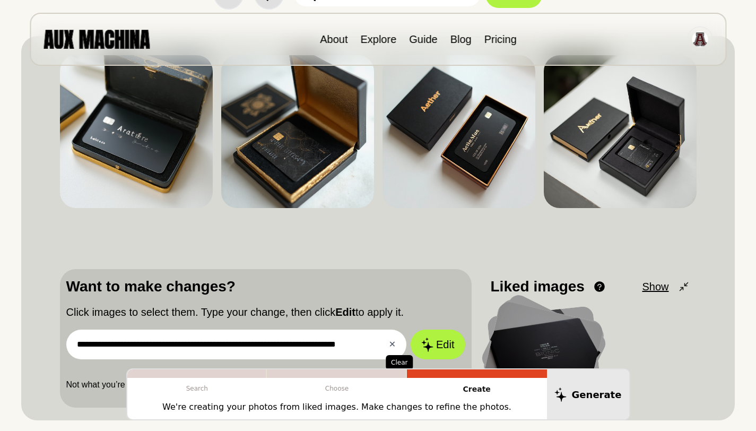
click at [392, 349] on button "✕ Clear" at bounding box center [392, 344] width 7 height 13
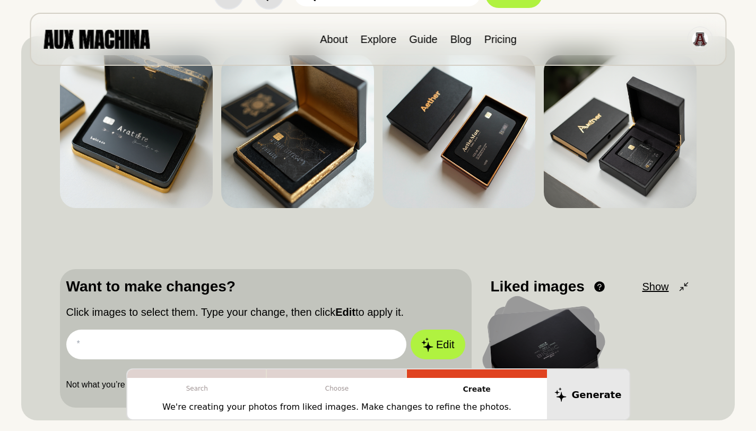
click at [295, 330] on input "text" at bounding box center [236, 344] width 340 height 30
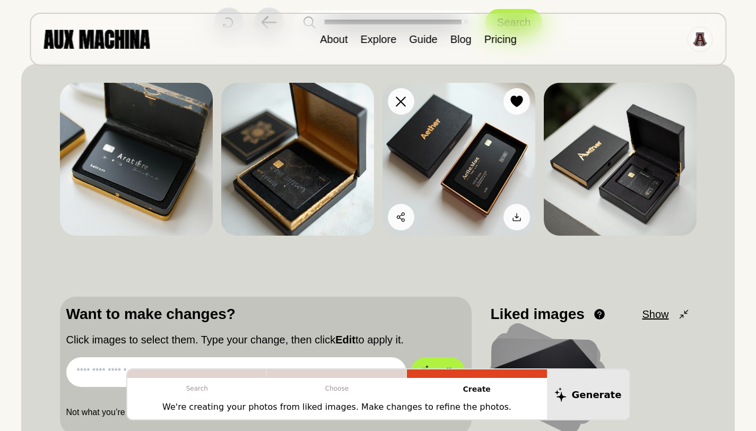
scroll to position [32, 0]
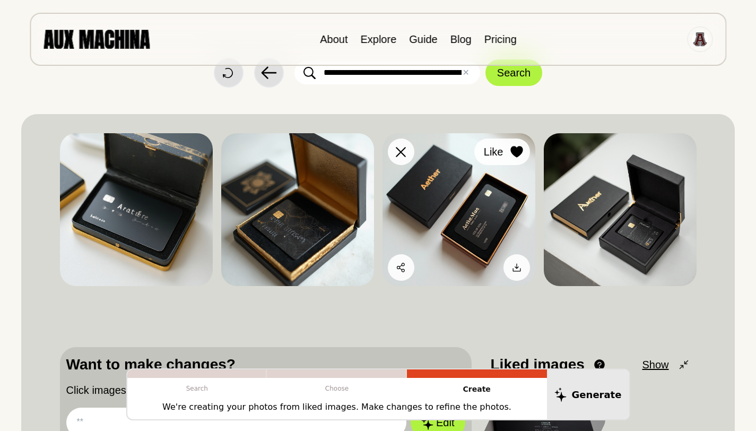
click at [519, 151] on icon at bounding box center [516, 152] width 12 height 12
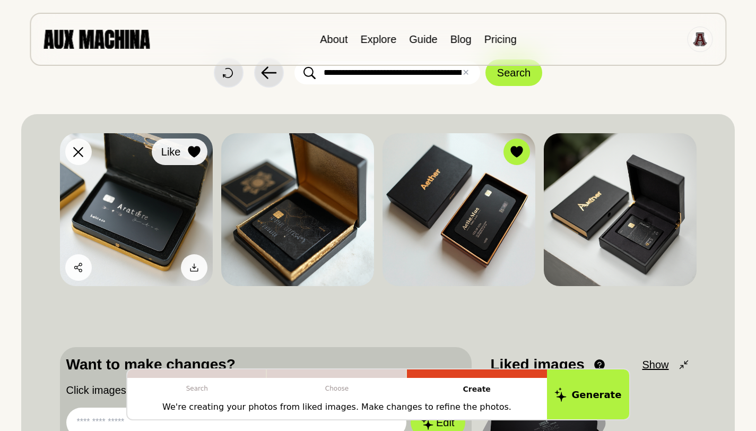
click at [185, 145] on button "Like" at bounding box center [180, 151] width 56 height 27
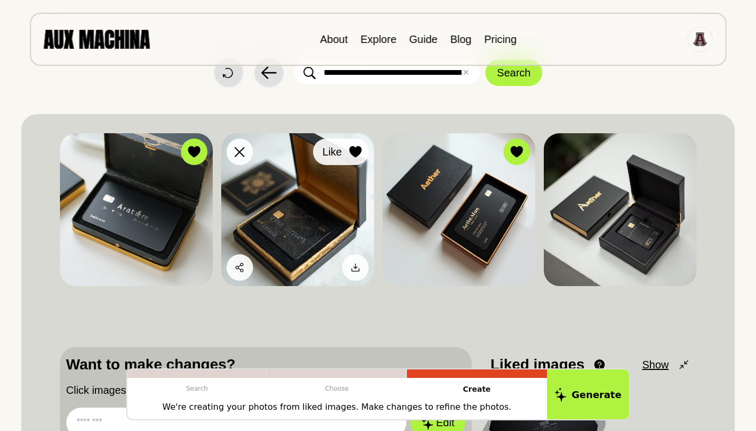
click at [356, 151] on icon at bounding box center [355, 152] width 12 height 12
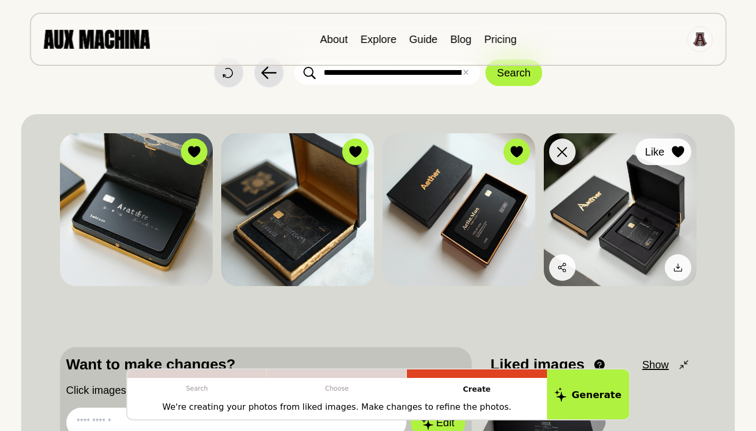
click at [680, 152] on icon at bounding box center [677, 152] width 12 height 12
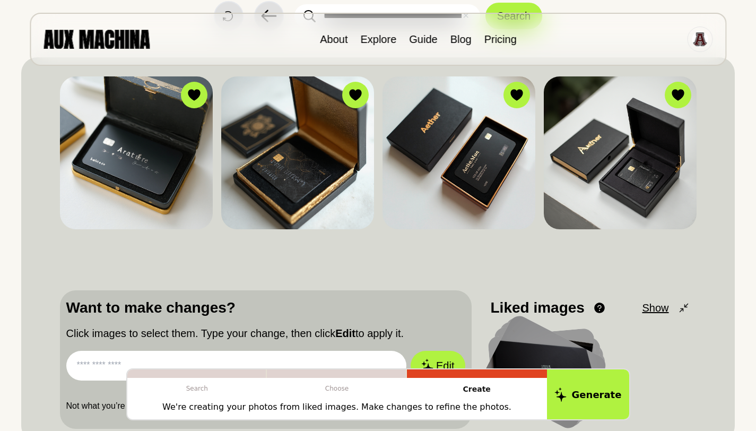
scroll to position [98, 0]
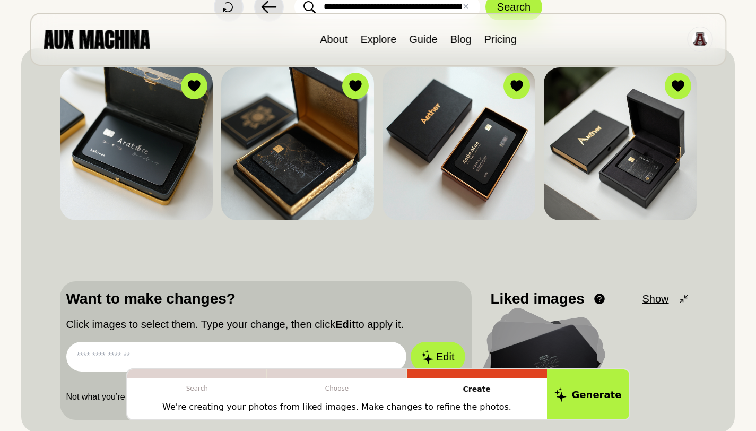
click at [199, 346] on input "text" at bounding box center [236, 356] width 340 height 30
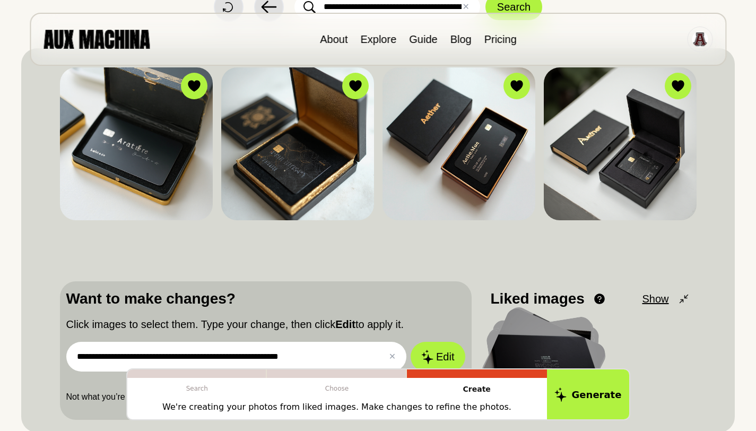
click at [410, 341] on button "Edit" at bounding box center [437, 356] width 54 height 30
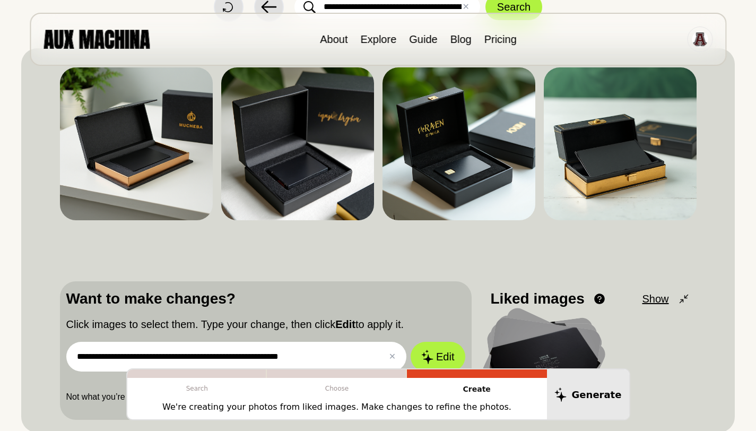
drag, startPoint x: 330, startPoint y: 350, endPoint x: 75, endPoint y: 344, distance: 255.1
click at [75, 345] on input "**********" at bounding box center [236, 356] width 340 height 30
type input "**********"
click at [410, 341] on button "Edit" at bounding box center [437, 356] width 54 height 30
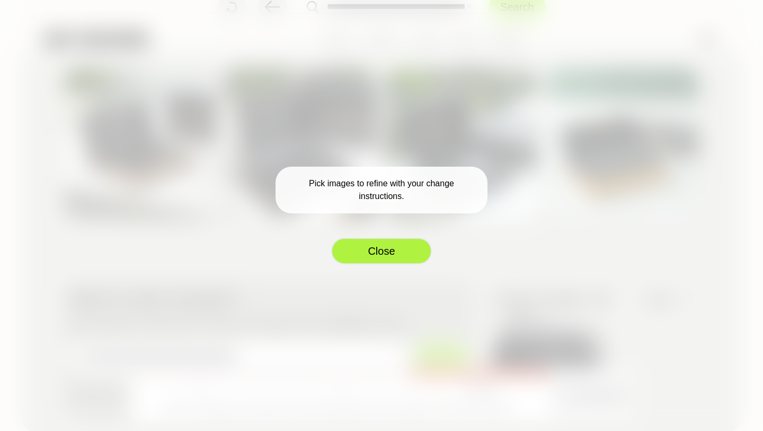
click at [365, 256] on button "Close" at bounding box center [381, 251] width 101 height 27
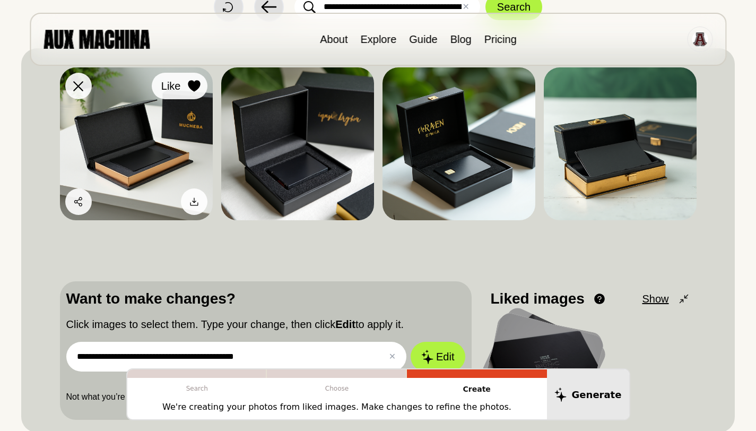
click at [194, 81] on icon at bounding box center [194, 86] width 13 height 12
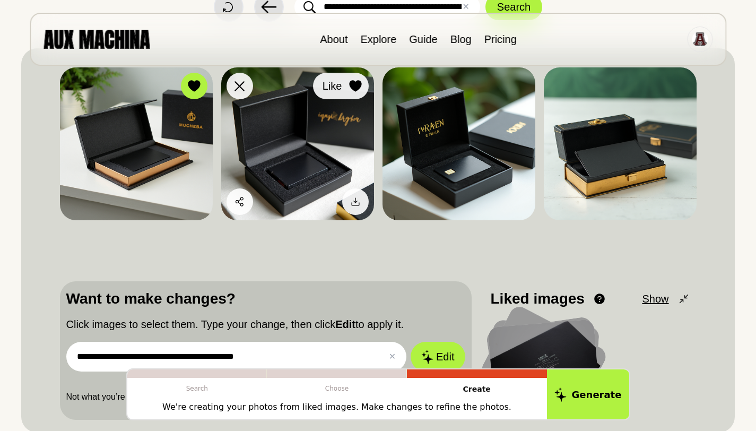
click at [353, 85] on icon at bounding box center [355, 86] width 12 height 12
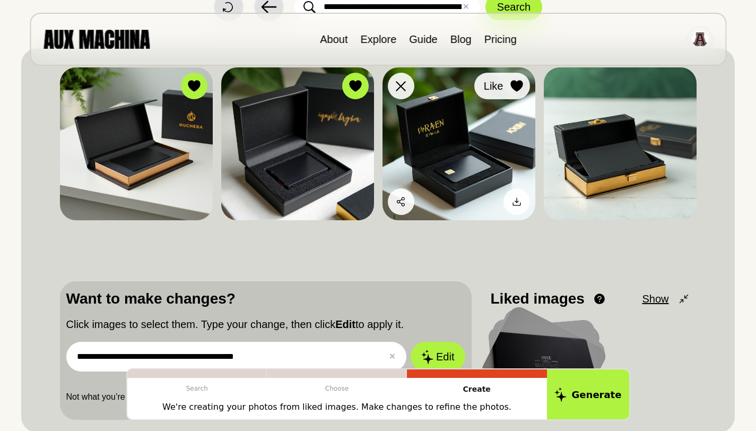
click at [493, 84] on span "Like" at bounding box center [494, 86] width 20 height 16
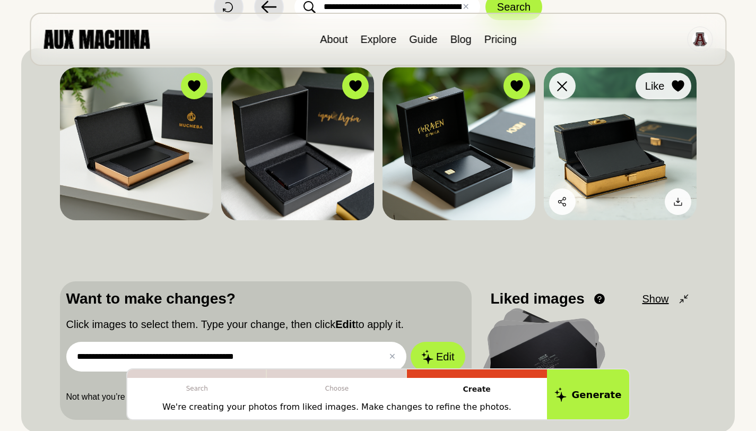
click at [682, 83] on icon at bounding box center [677, 86] width 12 height 12
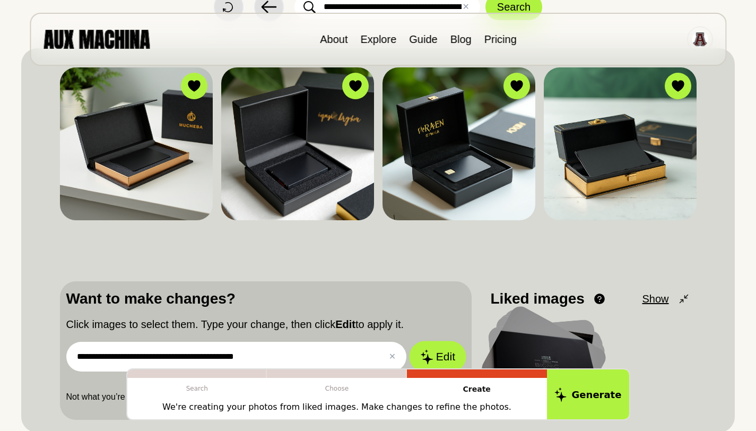
click at [432, 348] on button "Edit" at bounding box center [437, 356] width 57 height 31
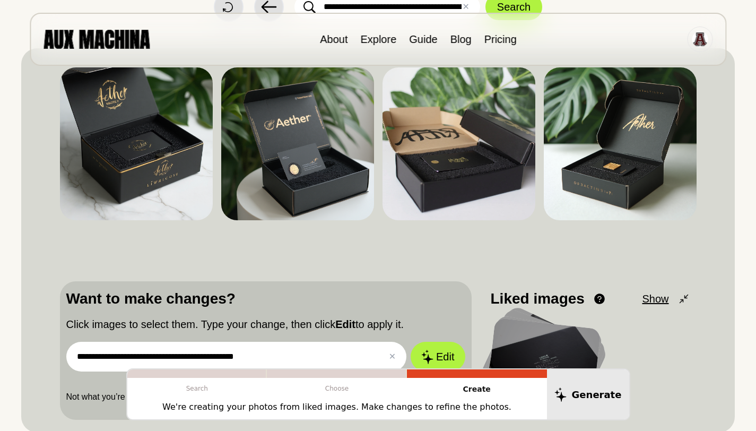
click at [390, 347] on input "**********" at bounding box center [236, 356] width 340 height 30
click at [391, 353] on button "✕ Clear" at bounding box center [392, 356] width 7 height 13
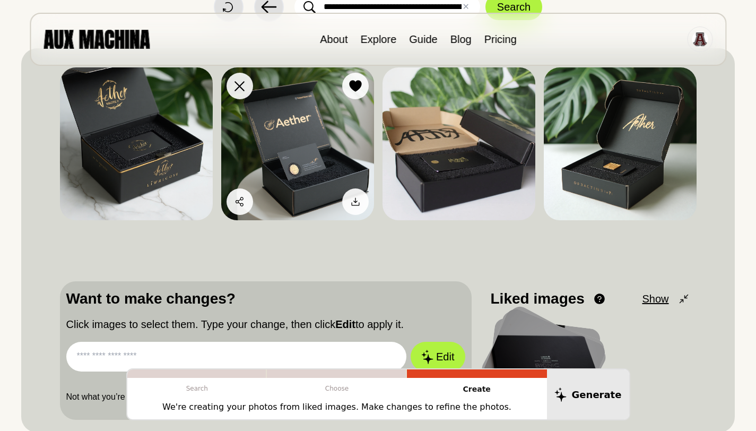
click at [353, 75] on button "Like" at bounding box center [355, 86] width 27 height 27
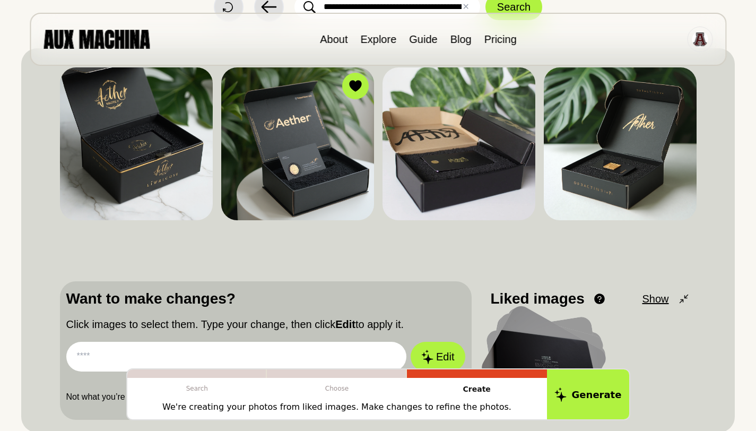
click at [263, 356] on input "text" at bounding box center [236, 356] width 340 height 30
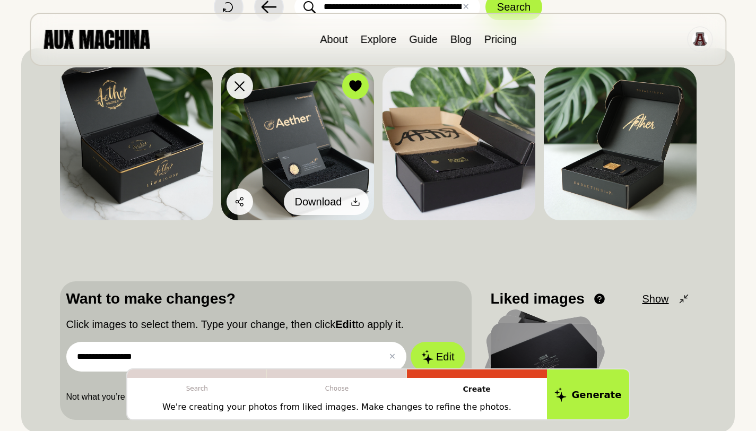
type input "**********"
click at [363, 204] on div at bounding box center [355, 202] width 16 height 16
click at [337, 200] on span "Download" at bounding box center [318, 202] width 47 height 16
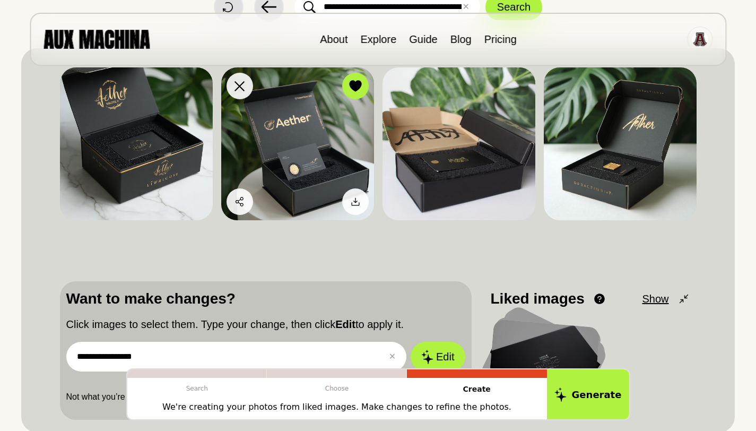
click at [298, 125] on img at bounding box center [297, 143] width 153 height 153
click at [231, 208] on button "Share" at bounding box center [258, 201] width 64 height 27
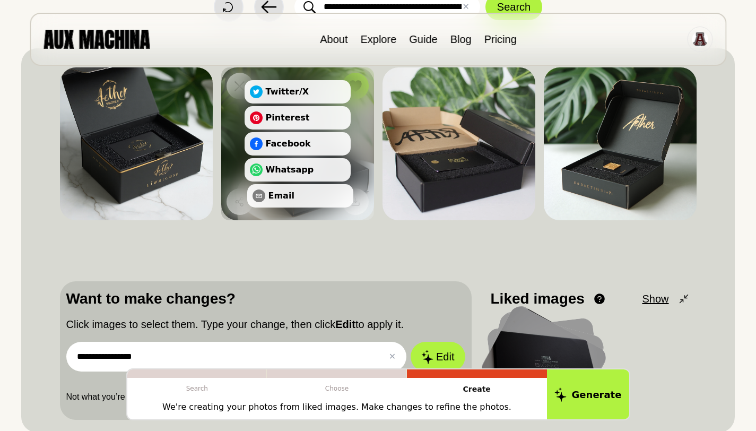
click at [309, 194] on button "Email" at bounding box center [300, 195] width 106 height 23
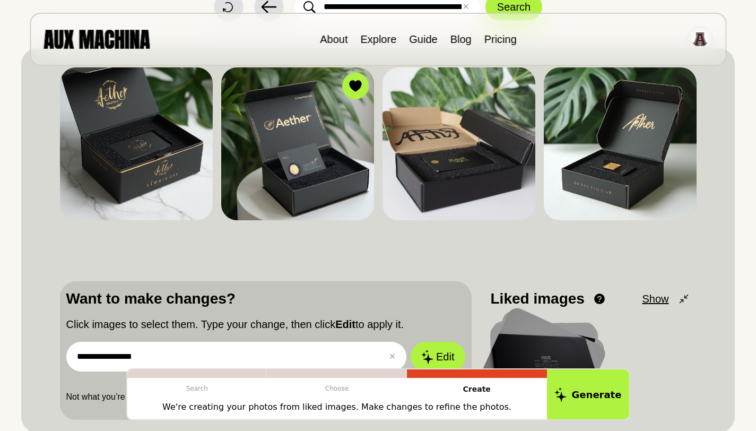
click at [296, 348] on input "**********" at bounding box center [236, 356] width 340 height 30
click at [117, 356] on input "**********" at bounding box center [236, 356] width 340 height 30
click at [174, 352] on input "**********" at bounding box center [236, 356] width 340 height 30
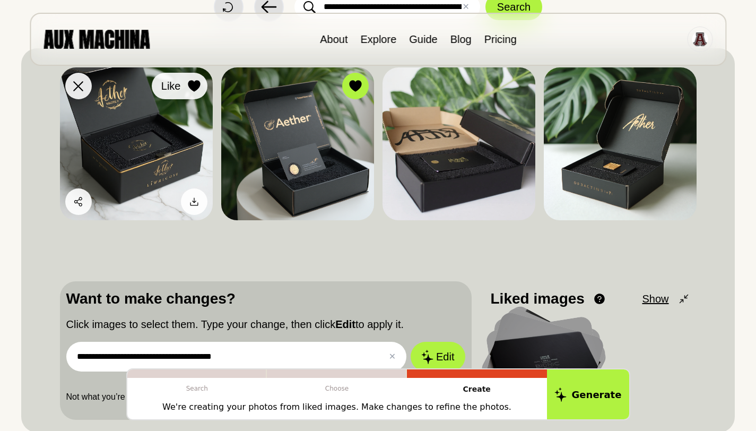
type input "**********"
click at [188, 90] on icon at bounding box center [194, 86] width 13 height 12
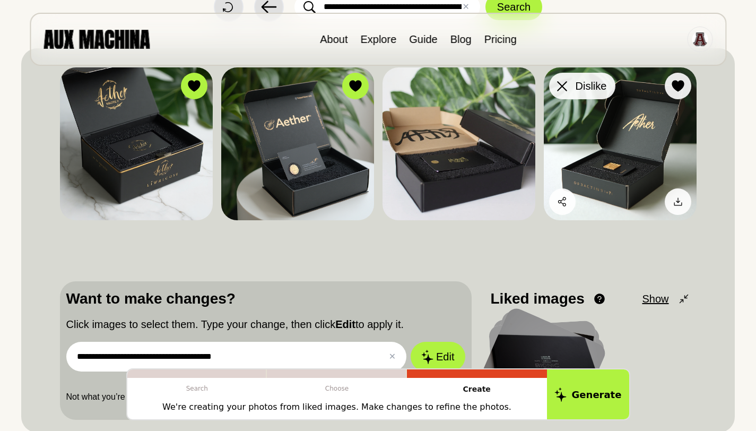
click at [557, 84] on icon at bounding box center [562, 86] width 10 height 10
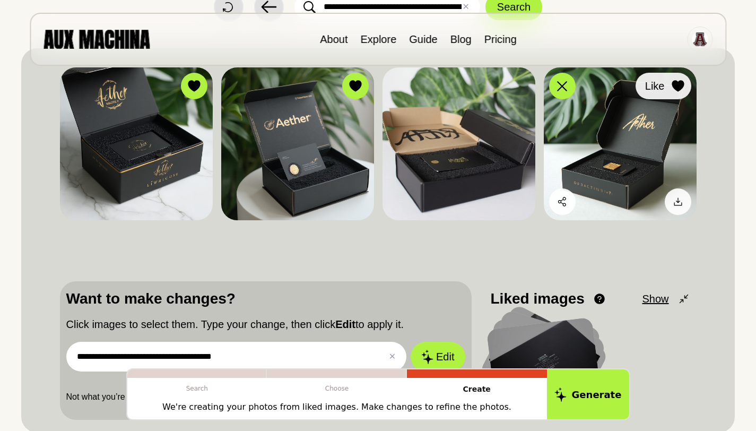
click at [674, 82] on icon at bounding box center [677, 86] width 12 height 12
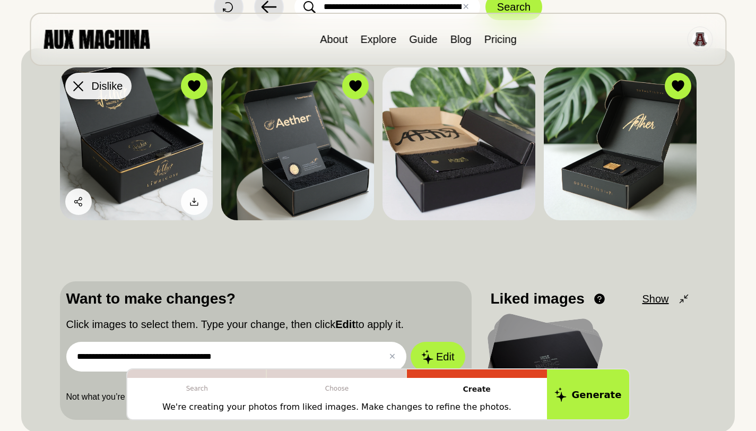
click at [82, 85] on icon at bounding box center [78, 86] width 10 height 10
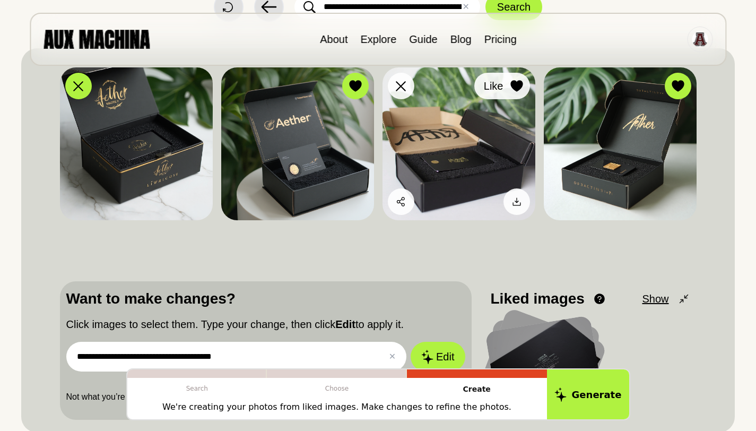
click at [516, 87] on icon at bounding box center [516, 86] width 12 height 12
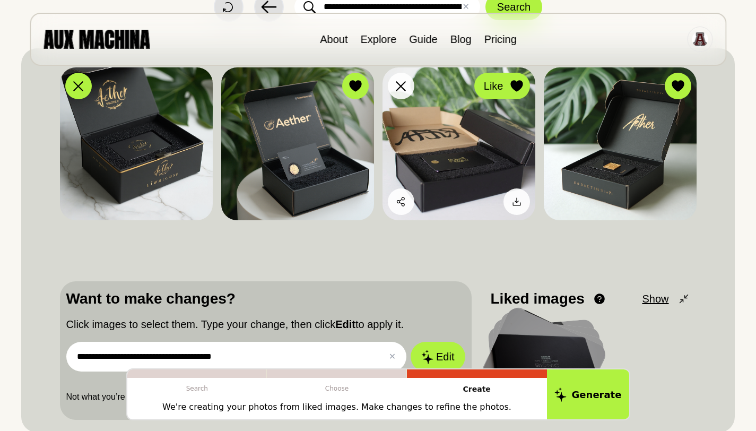
click at [519, 86] on icon at bounding box center [516, 86] width 12 height 12
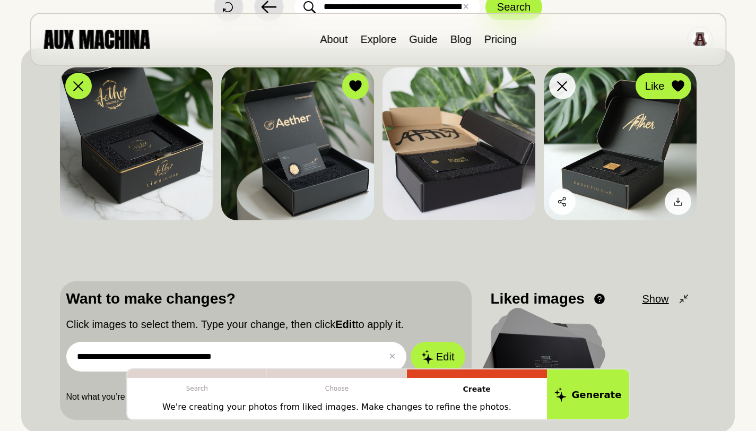
click at [681, 81] on icon at bounding box center [677, 86] width 12 height 12
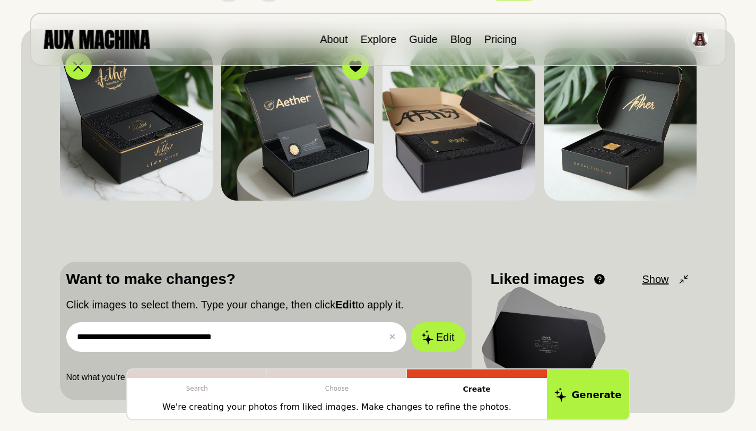
scroll to position [156, 0]
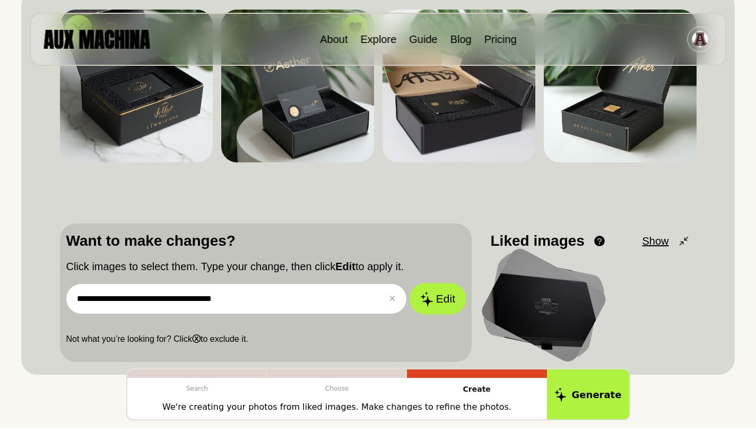
click at [441, 289] on button "Edit" at bounding box center [437, 298] width 57 height 31
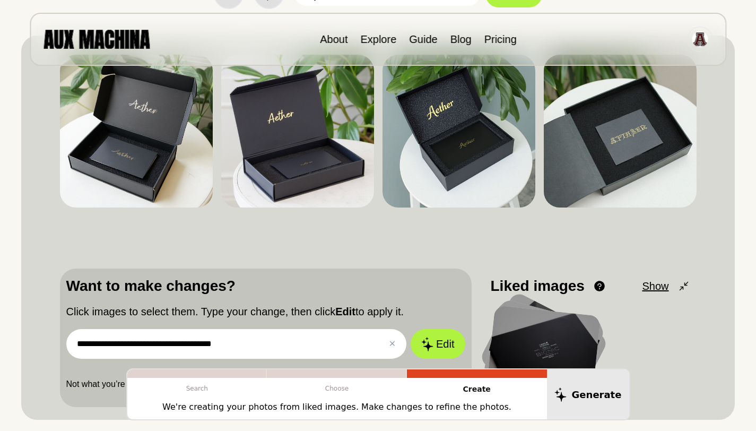
scroll to position [110, 0]
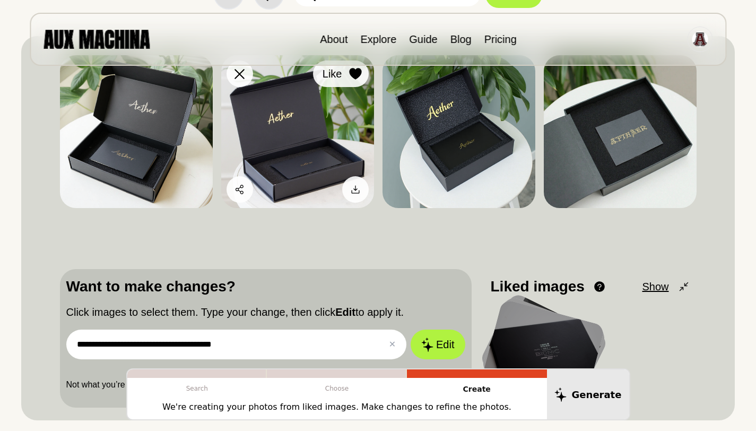
click at [353, 82] on button "Like" at bounding box center [341, 73] width 56 height 27
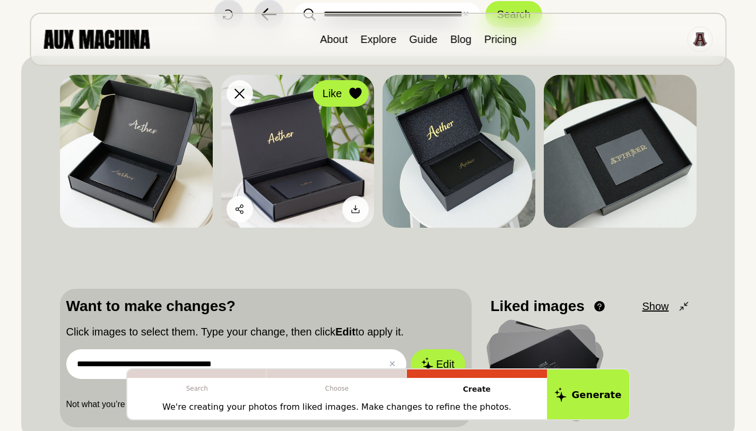
scroll to position [82, 0]
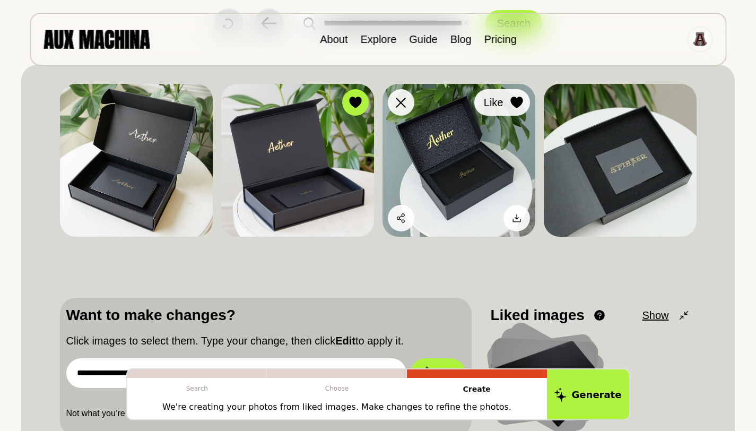
click at [512, 95] on div at bounding box center [516, 102] width 16 height 16
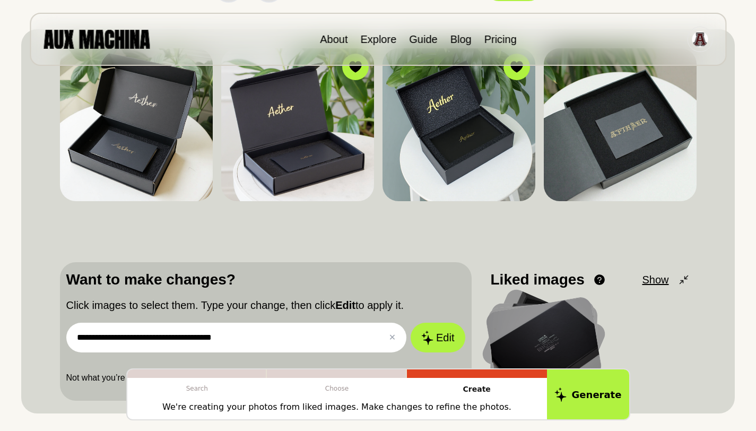
scroll to position [128, 0]
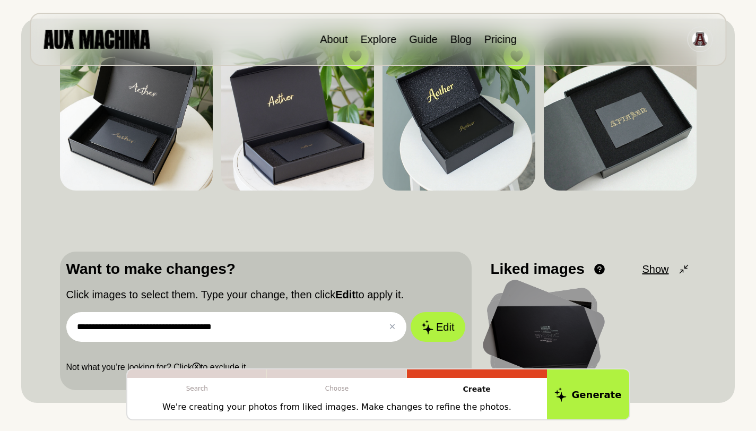
drag, startPoint x: 254, startPoint y: 334, endPoint x: 39, endPoint y: 312, distance: 216.4
click at [38, 313] on div "**********" at bounding box center [377, 211] width 713 height 384
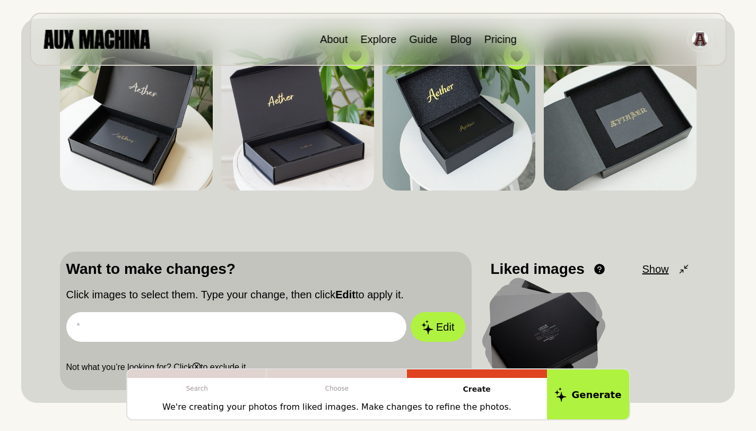
click at [251, 5] on header "About Explore Guide Blog Pricing" at bounding box center [378, 33] width 756 height 66
click at [12, 21] on header "About Explore Guide Blog Pricing" at bounding box center [378, 33] width 756 height 66
